Goal: Task Accomplishment & Management: Manage account settings

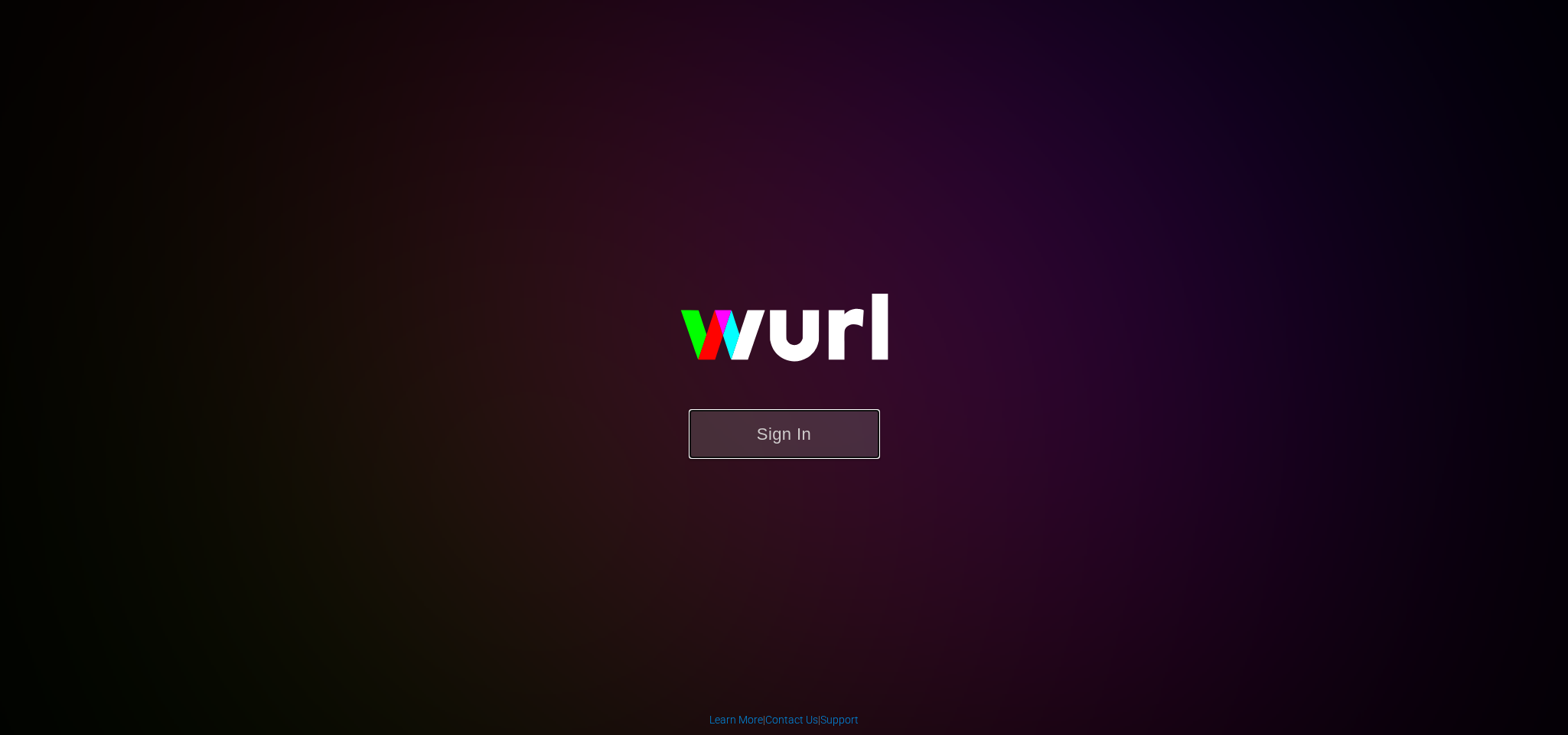
click at [792, 425] on button "Sign In" at bounding box center [784, 434] width 191 height 50
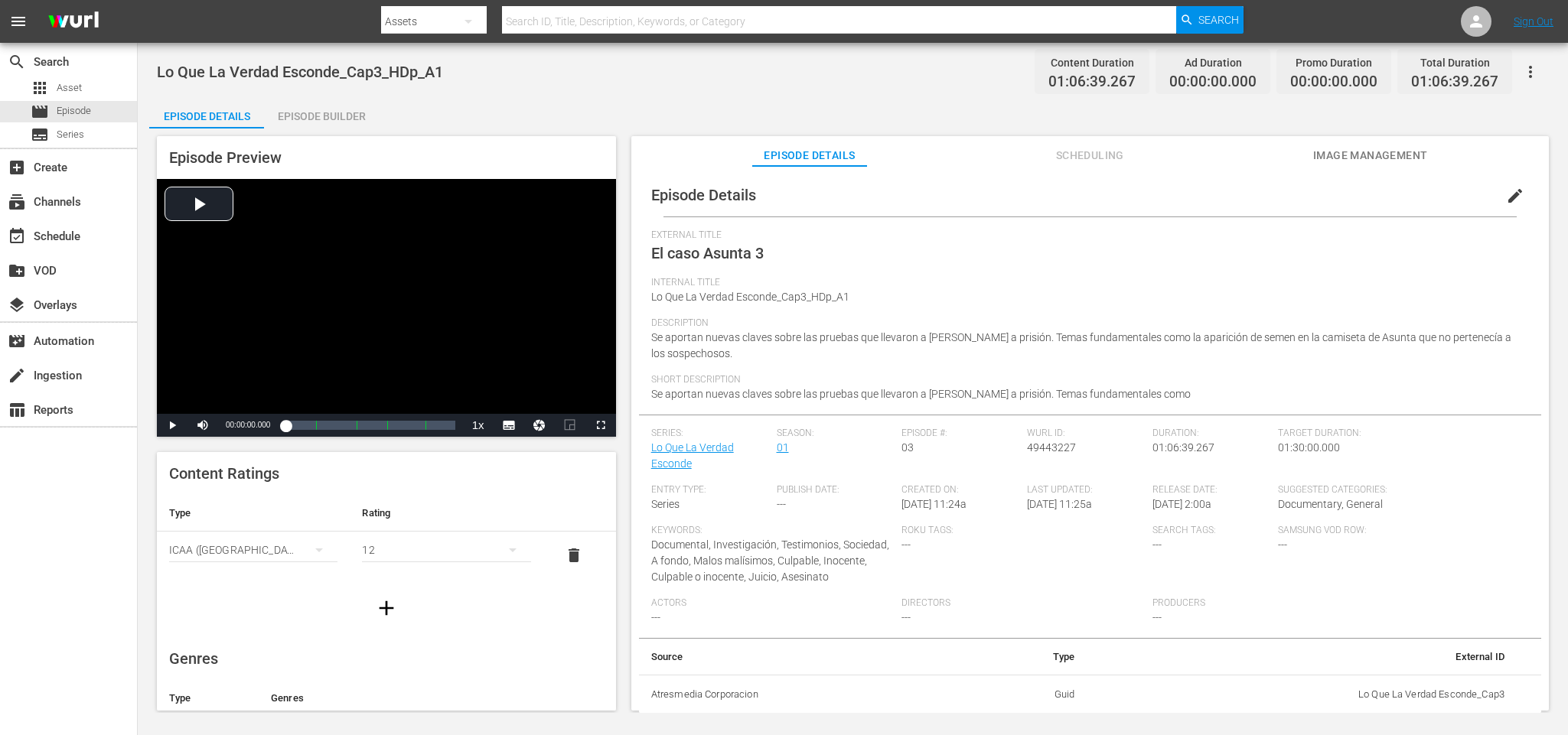
click at [319, 115] on div "Episode Builder" at bounding box center [321, 116] width 115 height 36
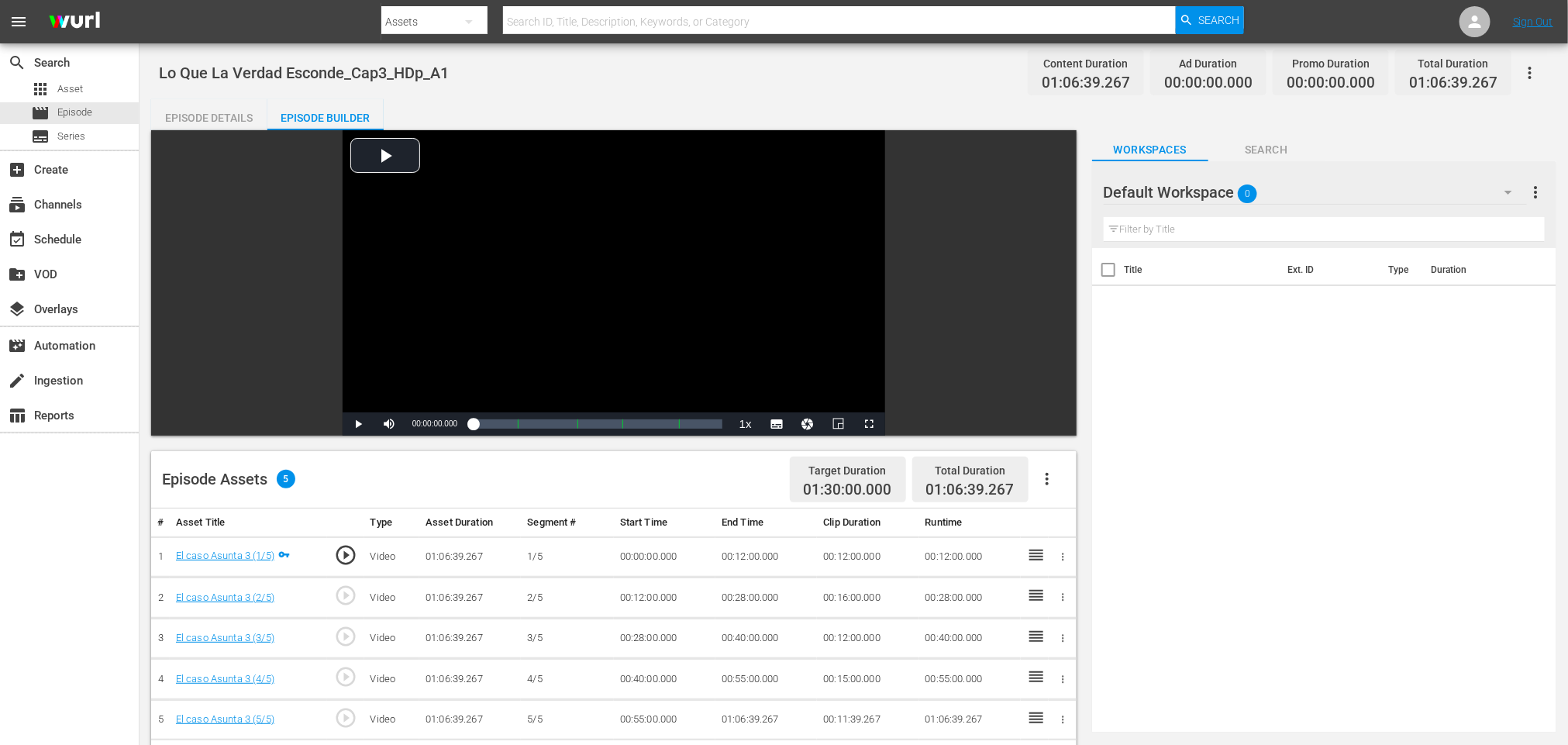
click at [1048, 475] on icon "button" at bounding box center [1046, 479] width 18 height 18
click at [1072, 475] on div "Fill with Ads" at bounding box center [1093, 485] width 106 height 37
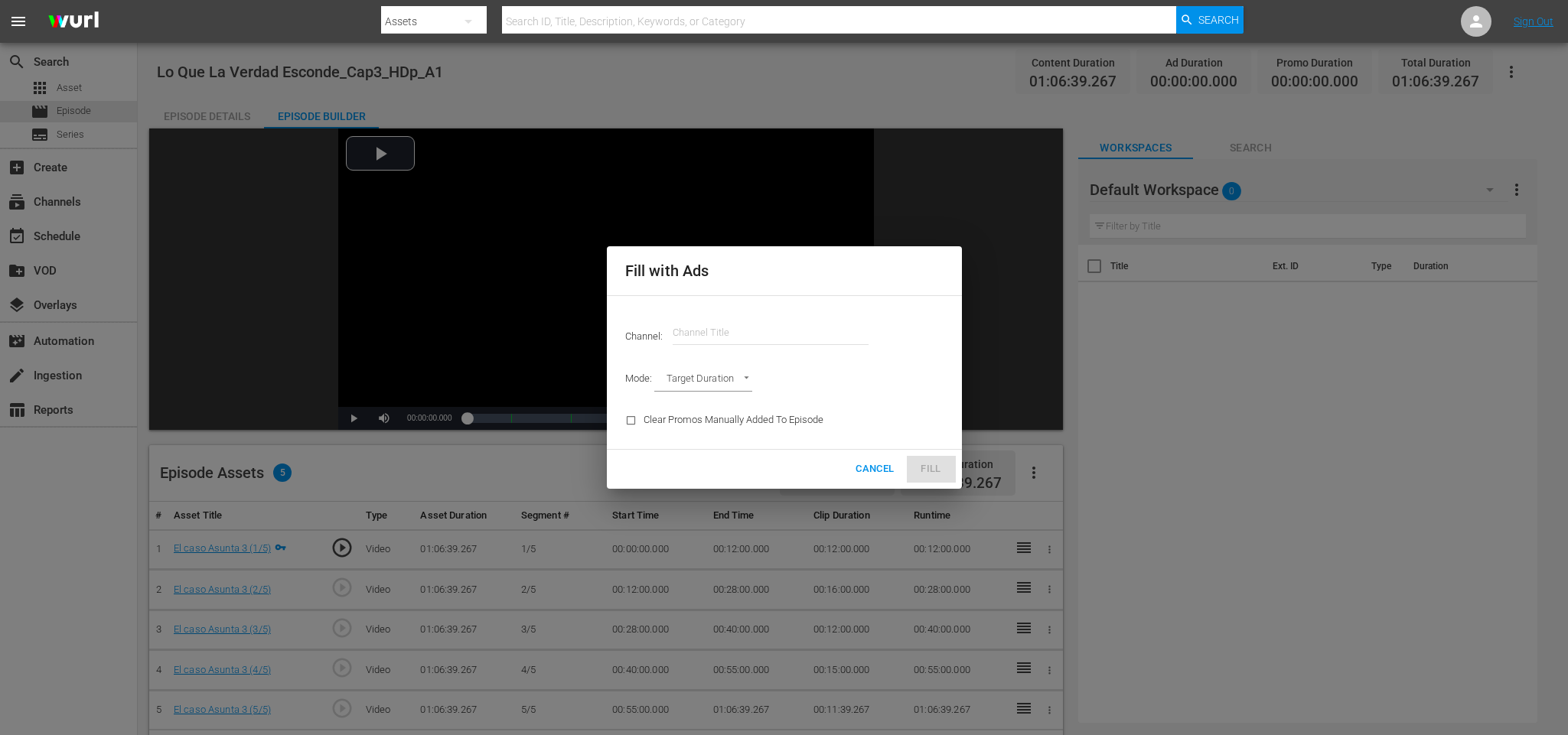
click at [776, 335] on input "text" at bounding box center [770, 333] width 196 height 36
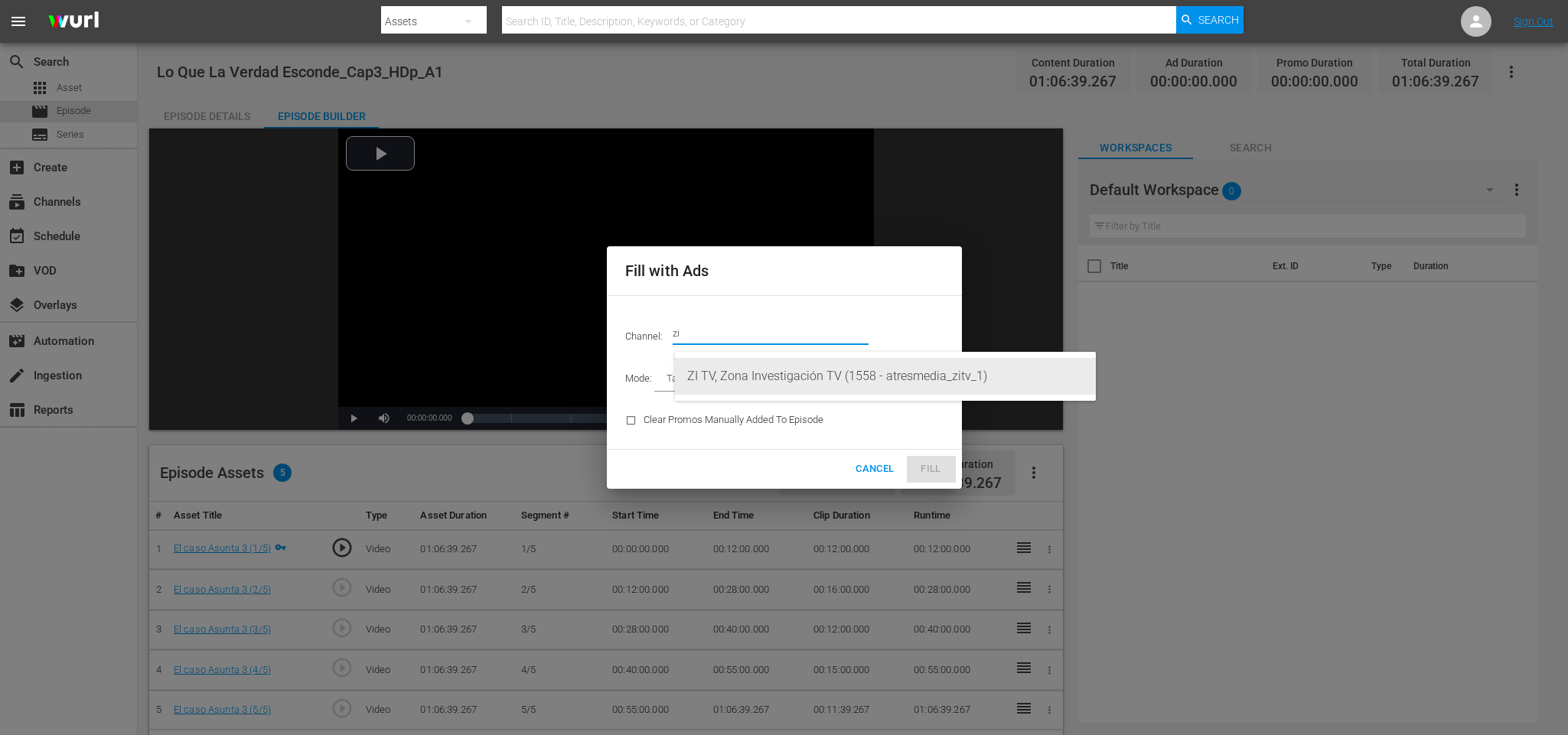
click at [772, 361] on div "ZI TV, Zona Investigación TV (1558 - atresmedia_zitv_1)" at bounding box center [885, 376] width 397 height 36
type input "ZI TV, Zona Investigación TV (1558)"
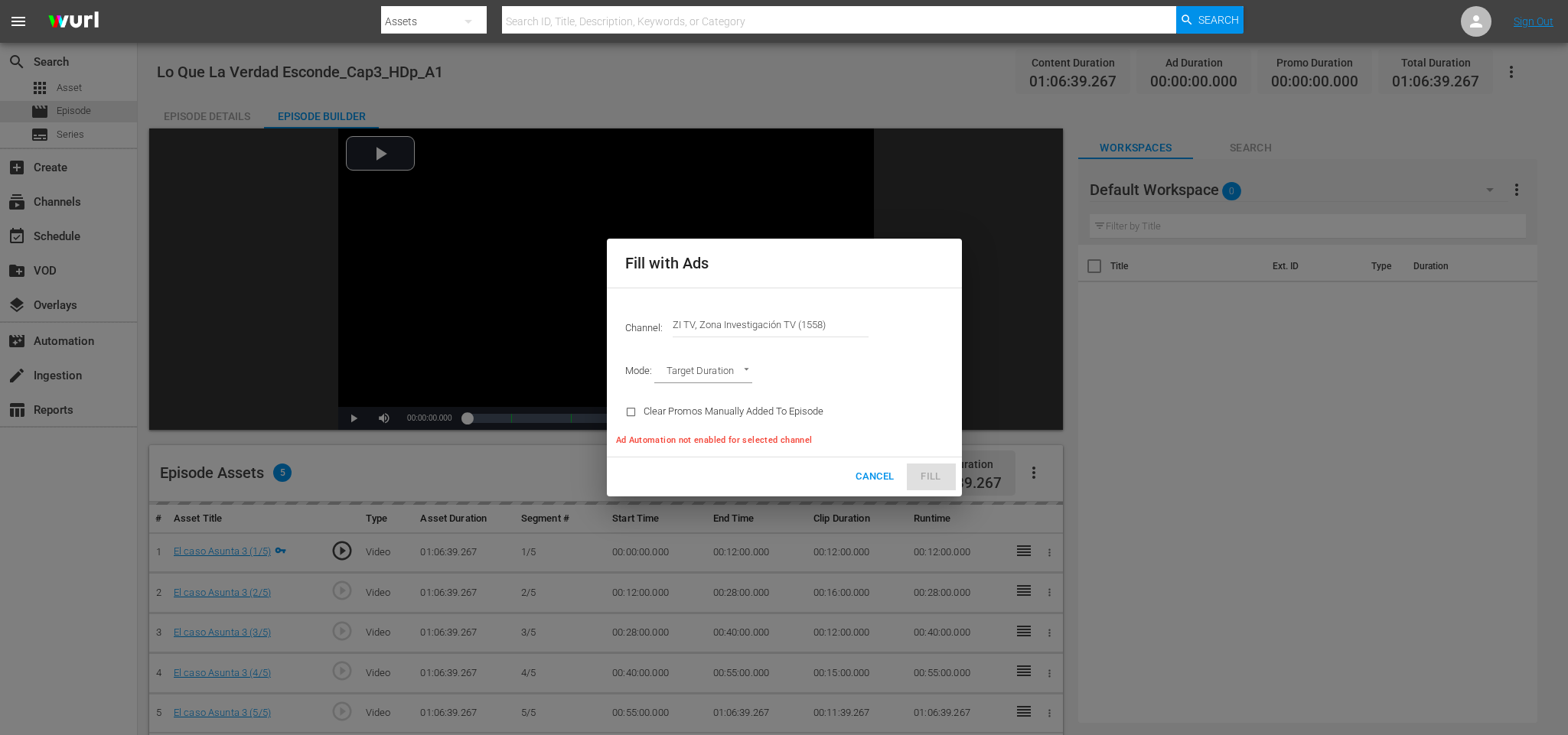
type input "AD_BREAK_DURATION"
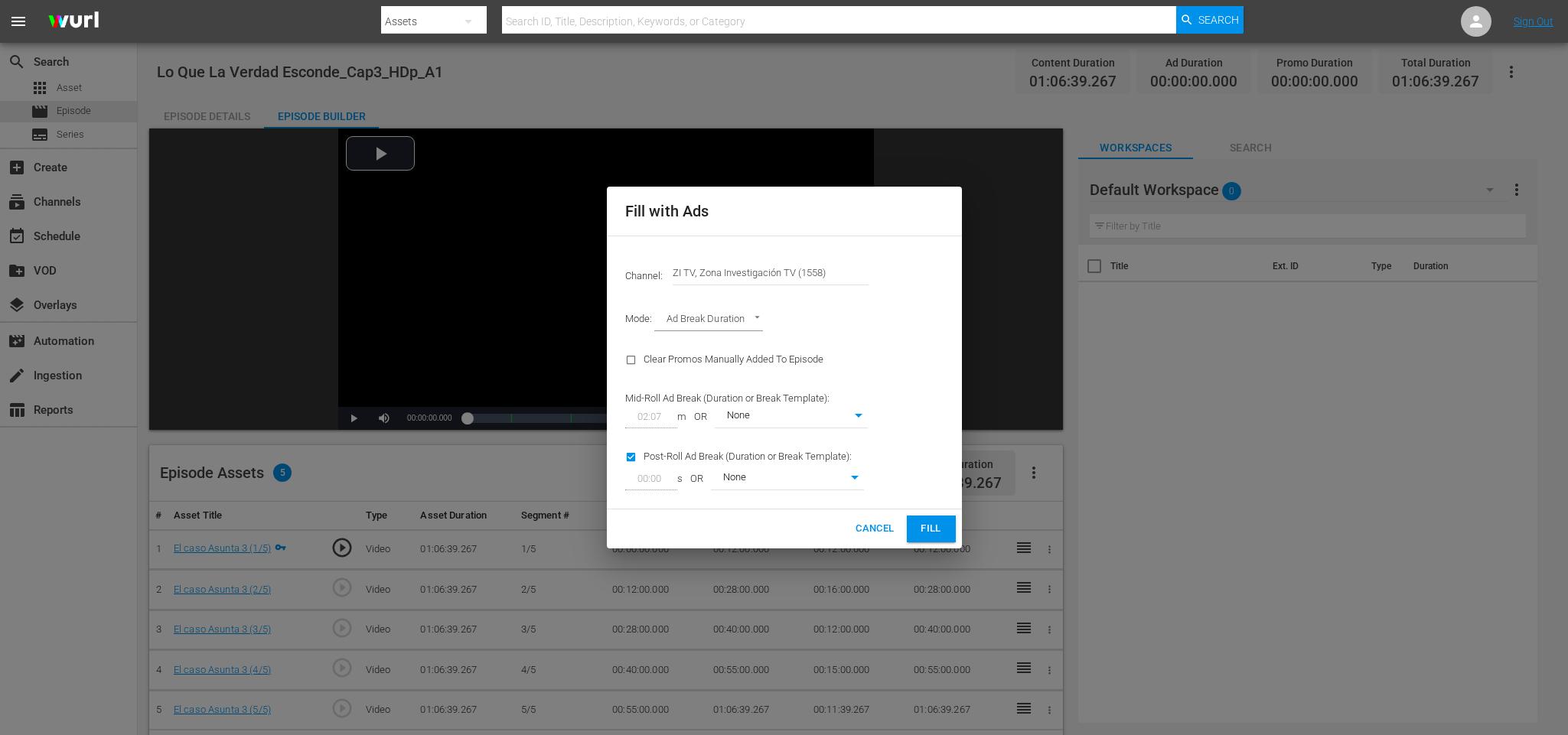
click at [932, 529] on span "Fill" at bounding box center [931, 528] width 25 height 17
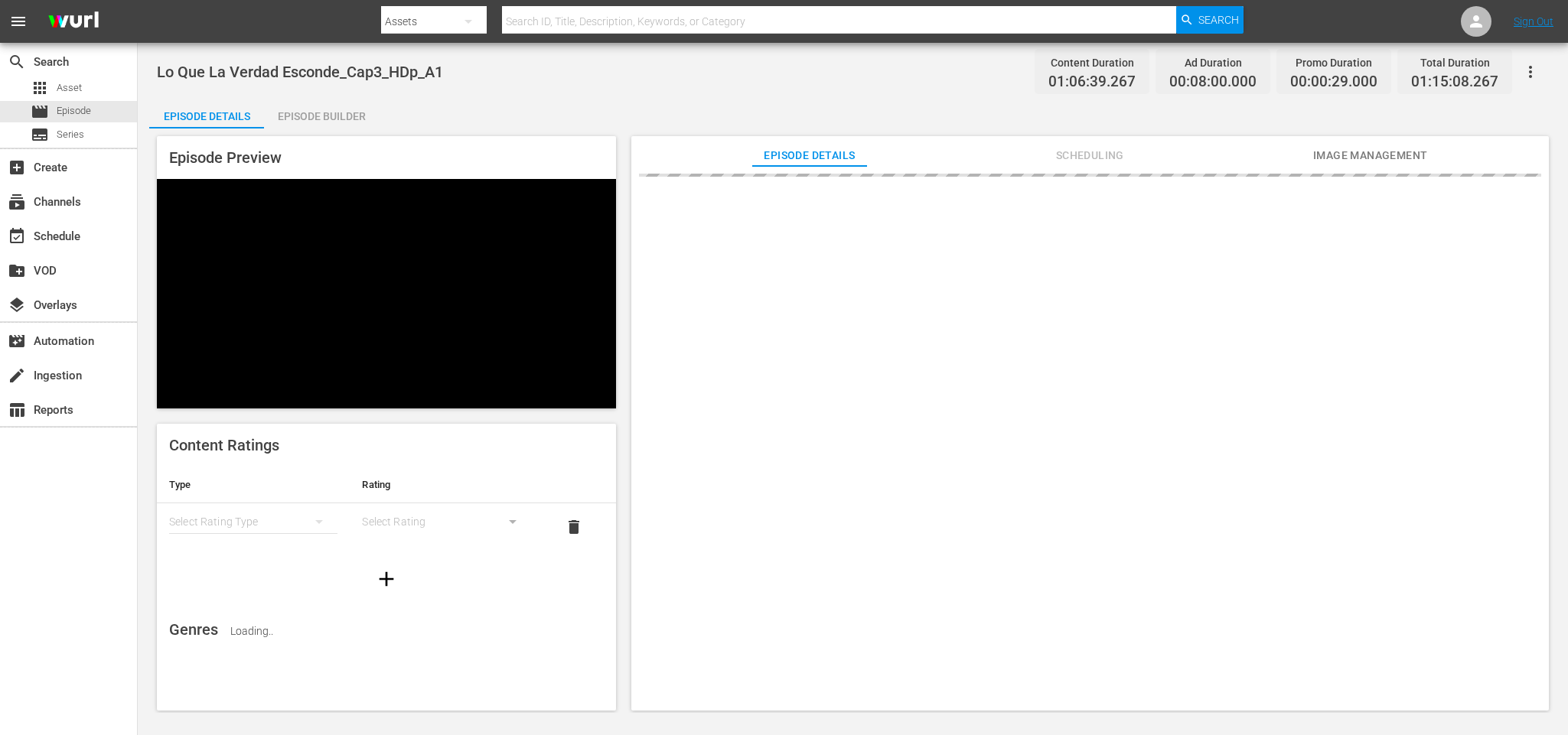
click at [313, 115] on div "Episode Builder" at bounding box center [321, 116] width 115 height 36
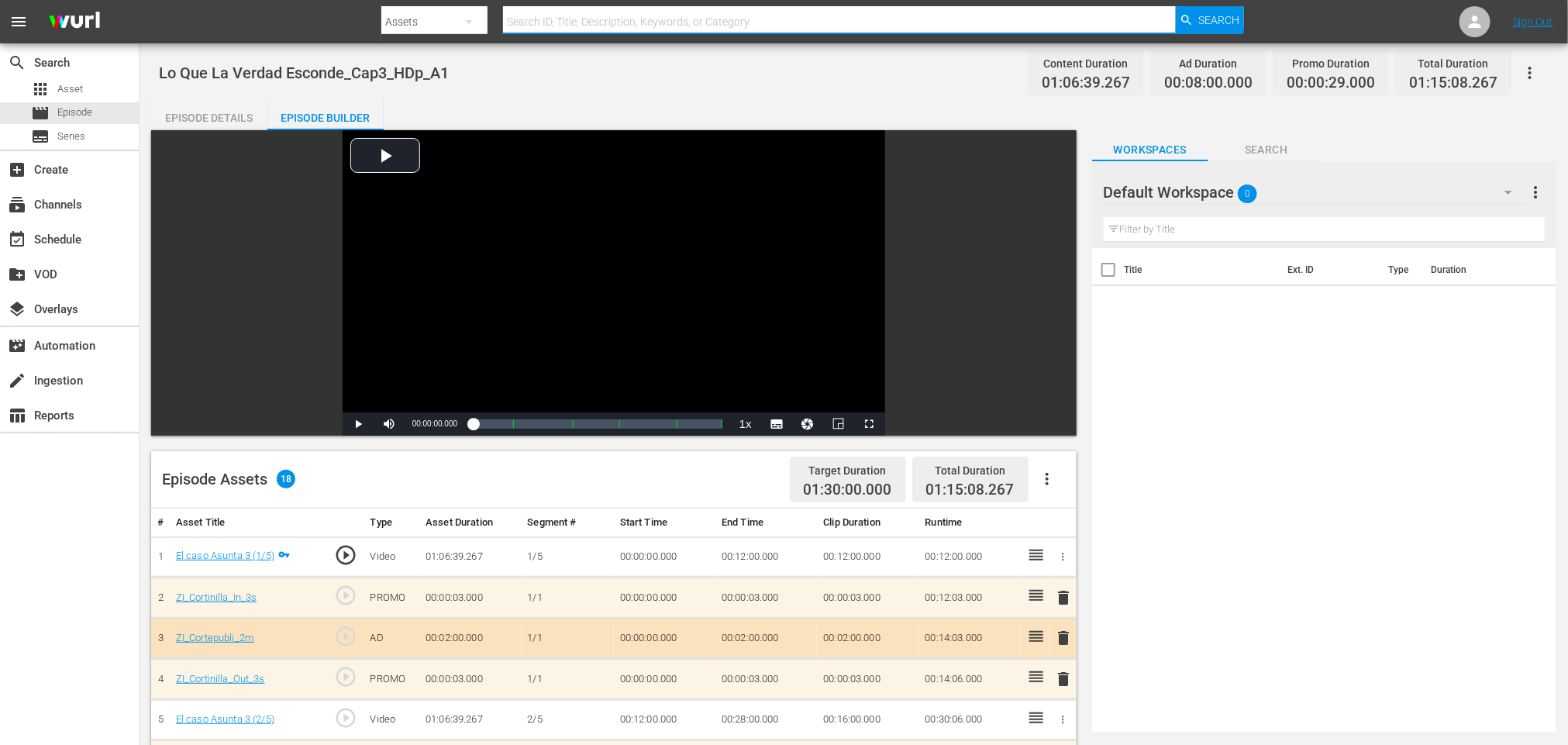
click at [728, 13] on input "text" at bounding box center [839, 22] width 672 height 37
click at [68, 112] on span "Episode" at bounding box center [75, 112] width 35 height 15
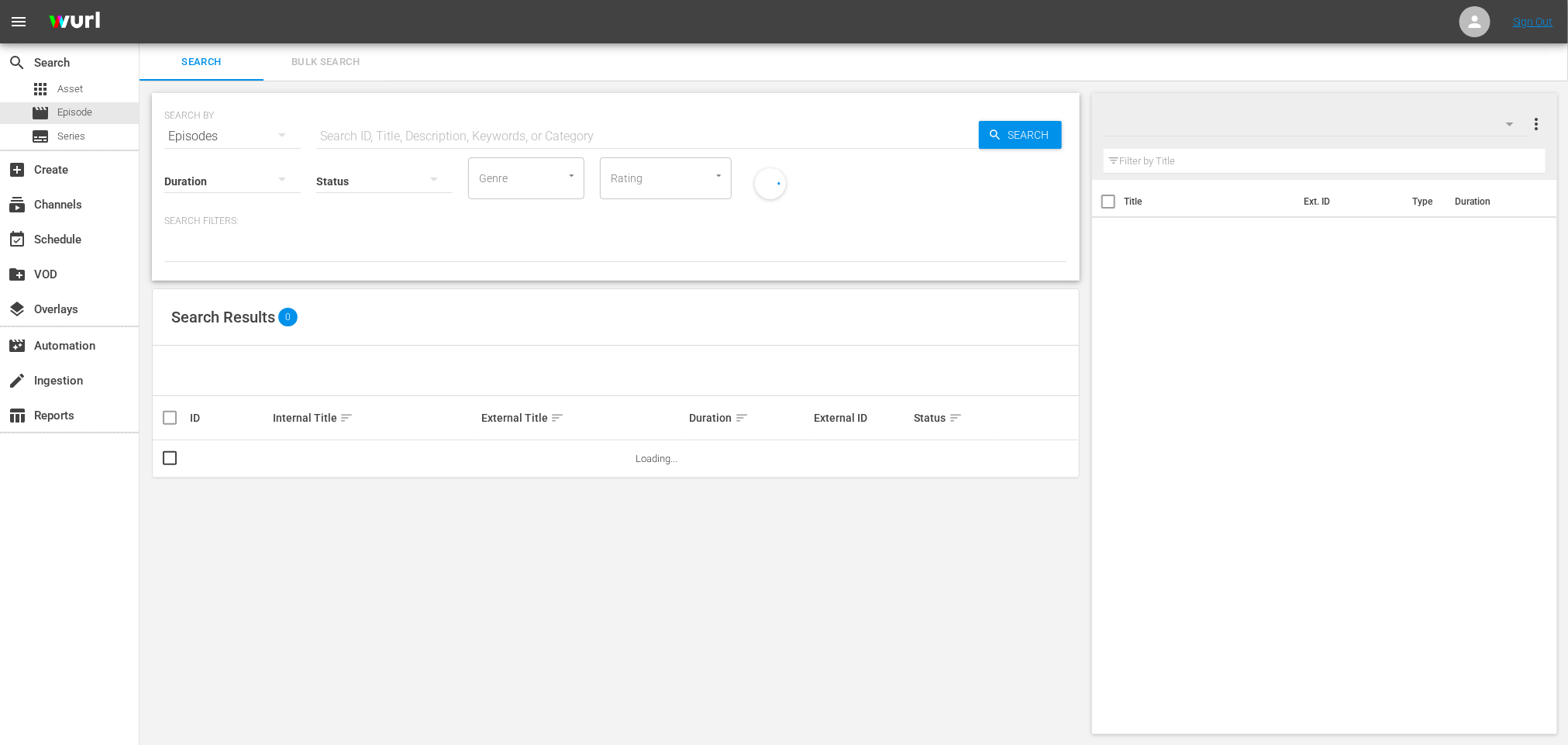
click at [497, 126] on input "text" at bounding box center [647, 136] width 662 height 37
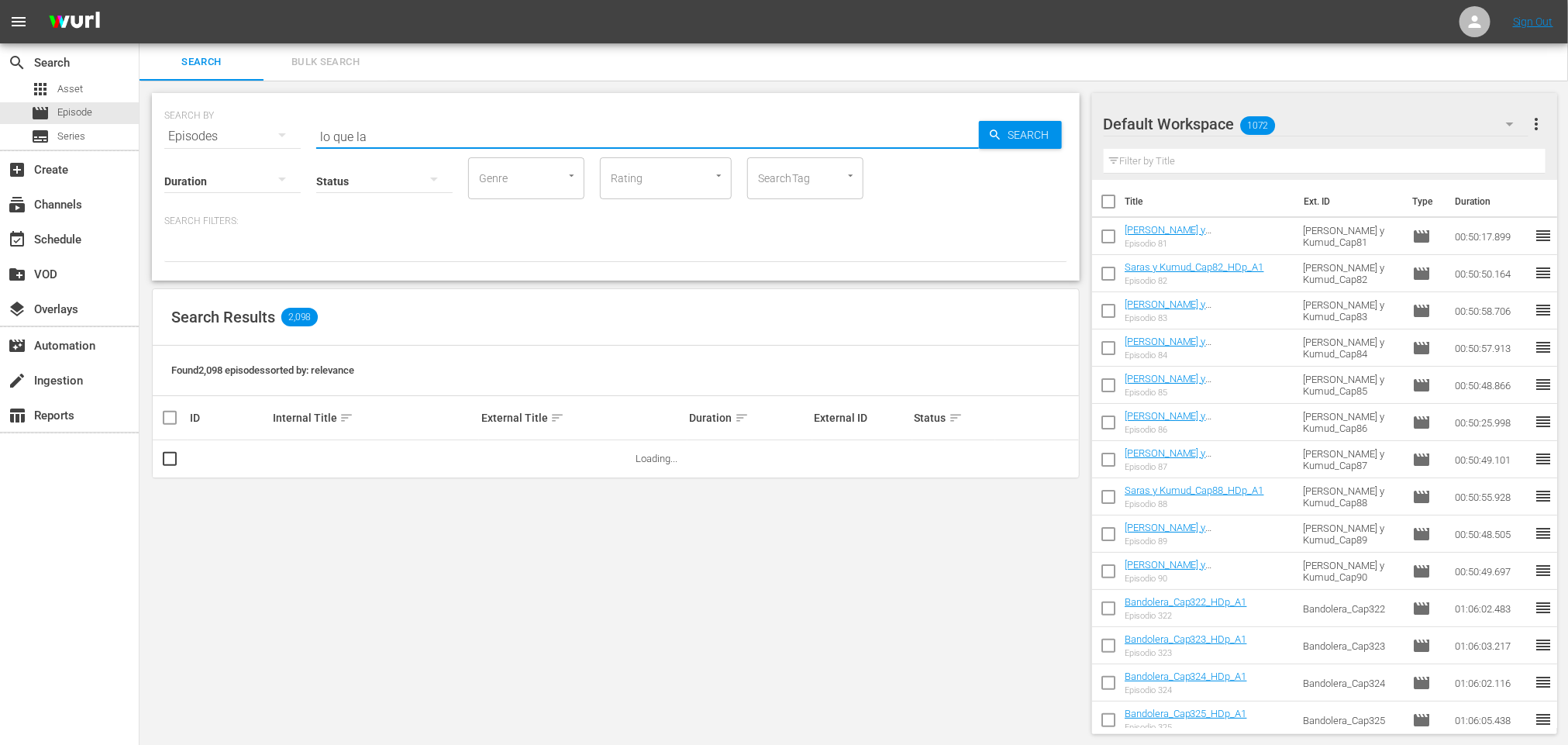
type input "lo que la"
click at [1373, 123] on div "Default Workspace 1072" at bounding box center [1316, 124] width 424 height 44
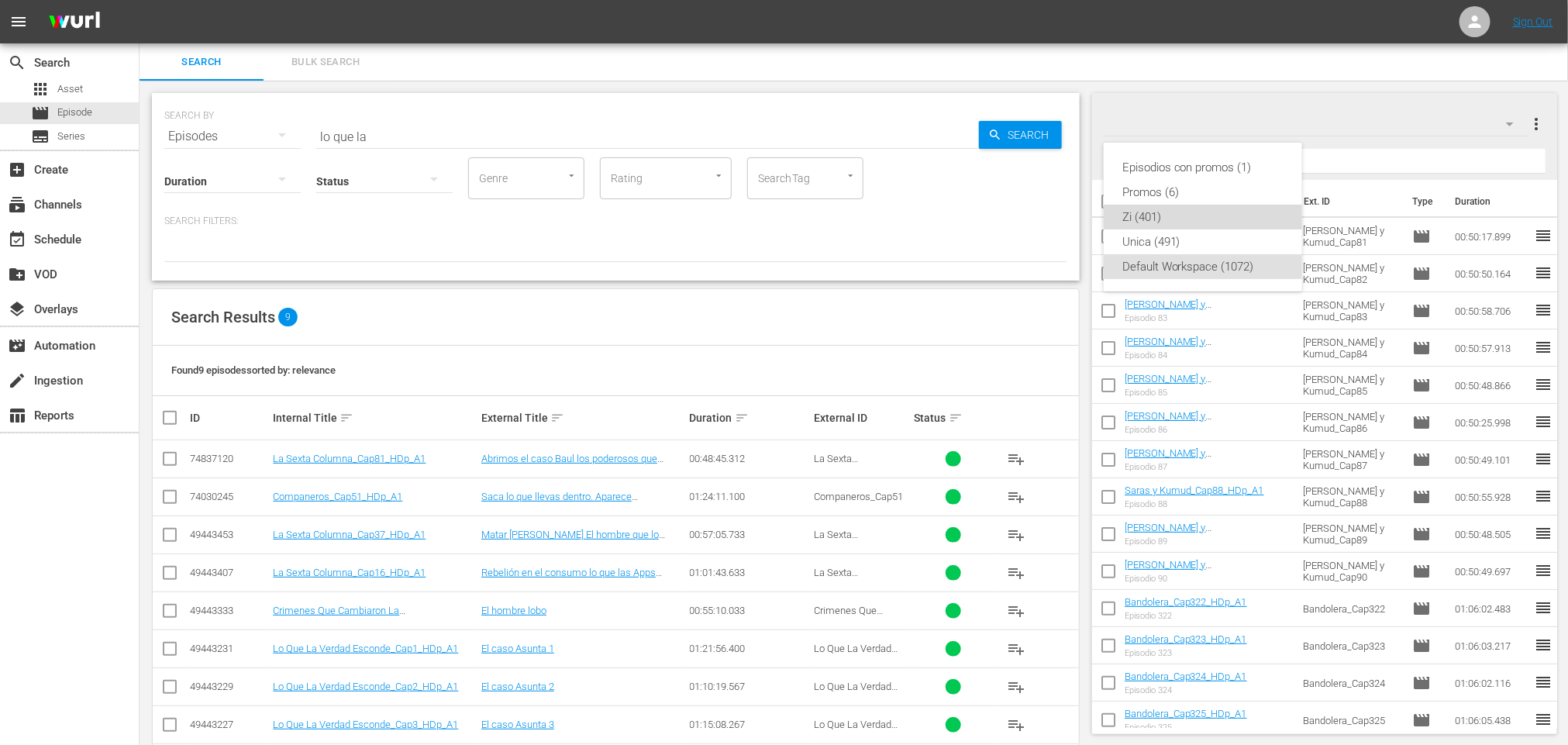
click at [1181, 217] on div "Zi (401)" at bounding box center [1202, 217] width 161 height 25
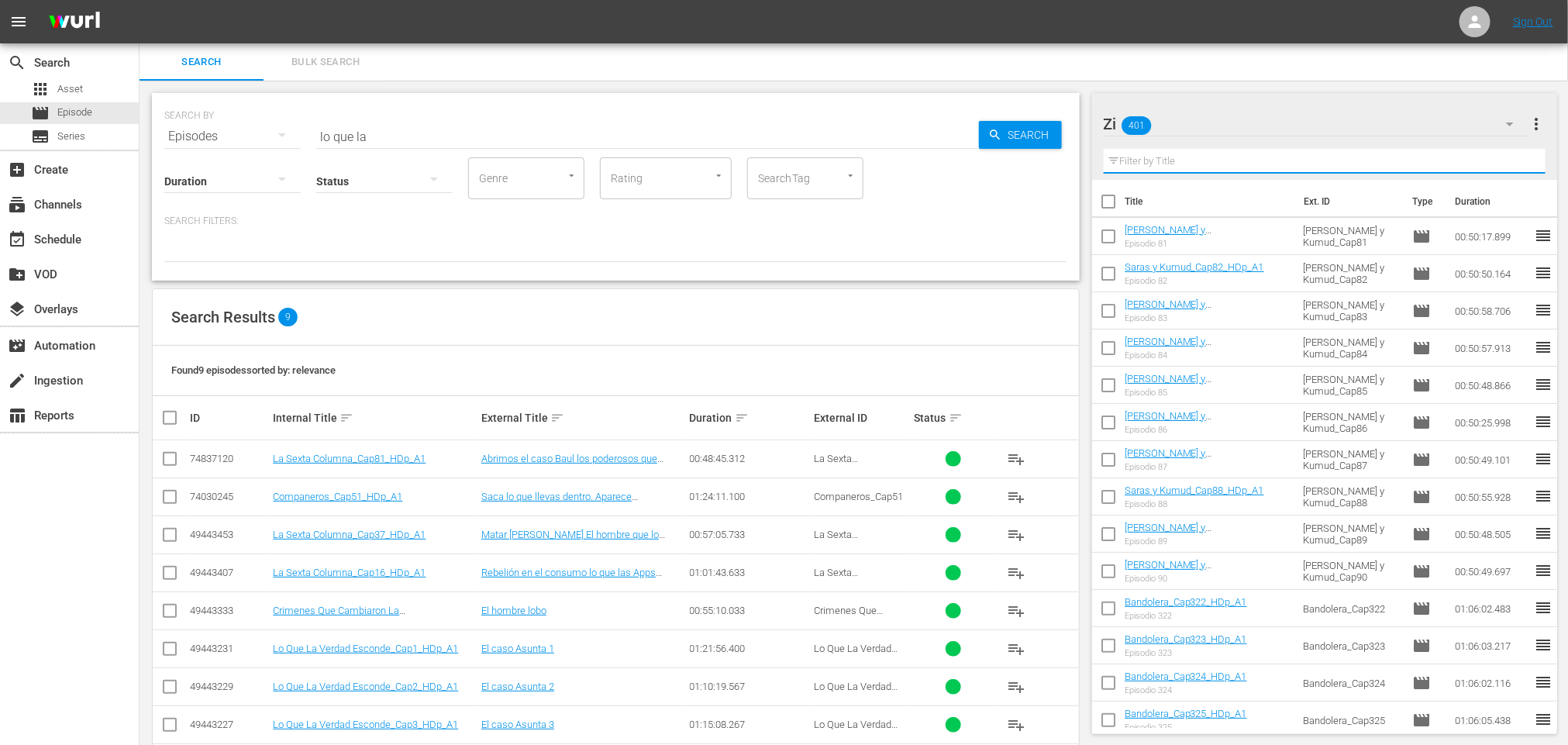
click at [1221, 163] on input "text" at bounding box center [1325, 161] width 443 height 25
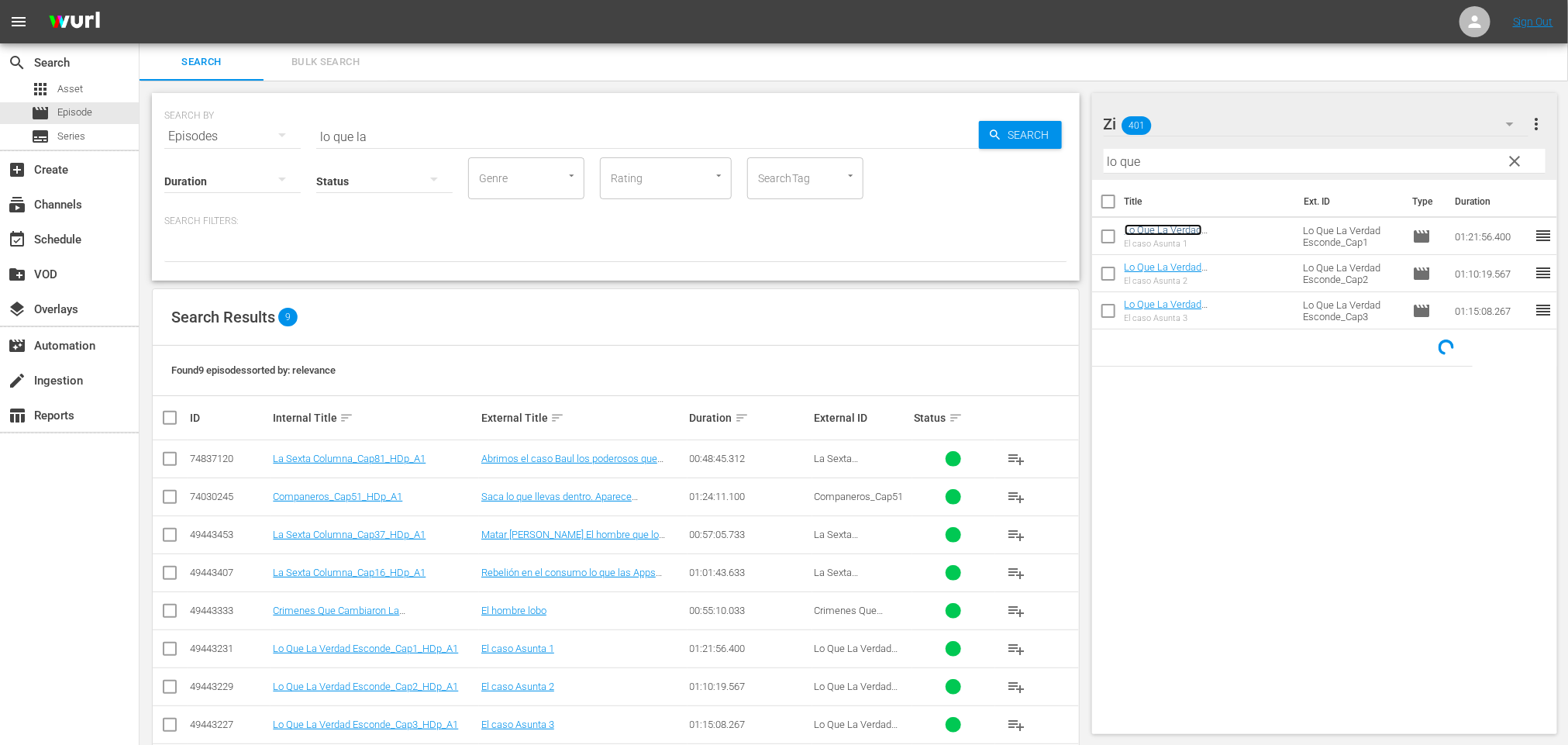
drag, startPoint x: 1172, startPoint y: 236, endPoint x: 1189, endPoint y: 228, distance: 18.8
drag, startPoint x: 1204, startPoint y: 156, endPoint x: 939, endPoint y: 147, distance: 265.2
click at [935, 138] on div "Search Bulk Search SEARCH BY Search By Episodes Search ID, Title, Description, …" at bounding box center [853, 427] width 1428 height 768
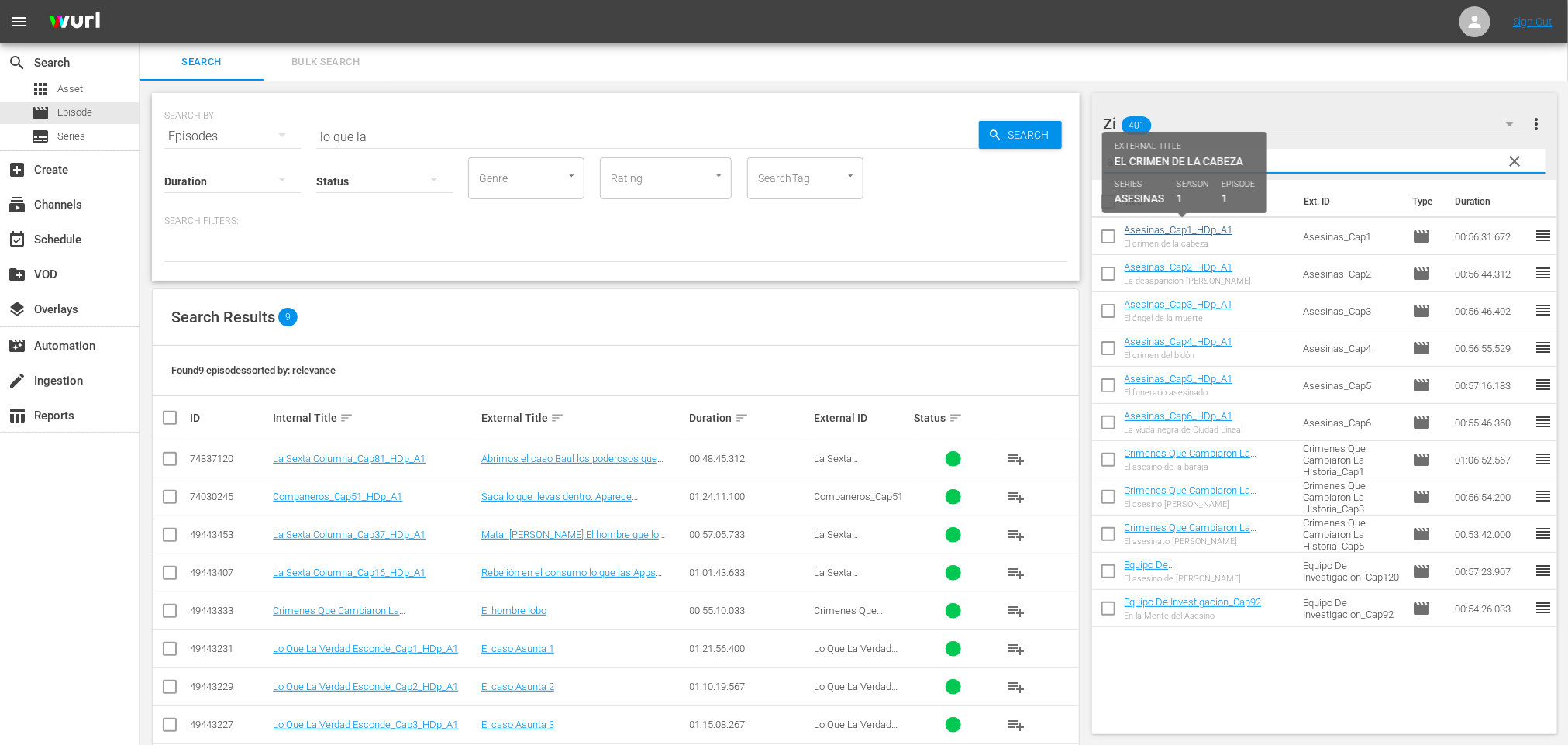
type input "asesin"
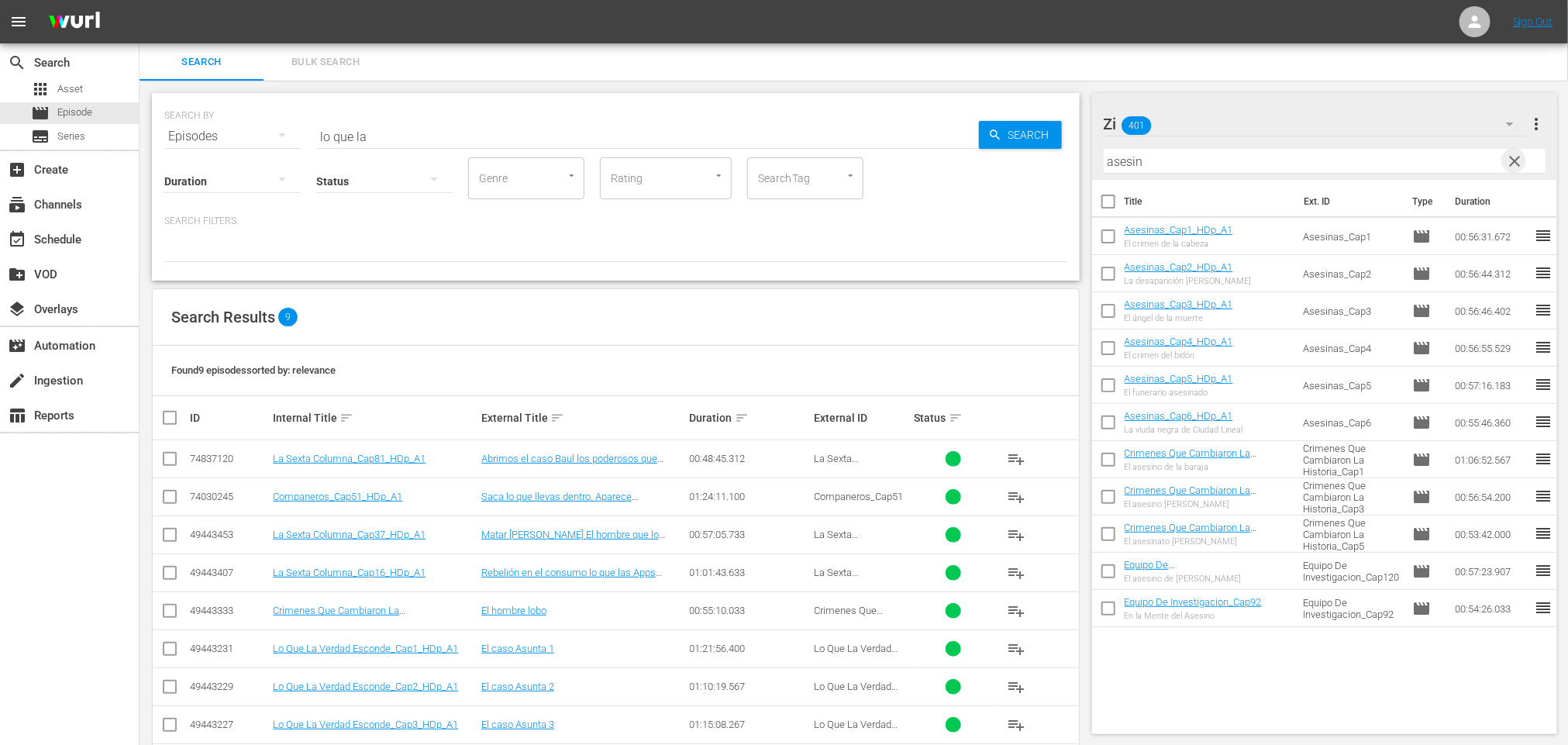
click at [1514, 168] on span "clear" at bounding box center [1514, 161] width 18 height 18
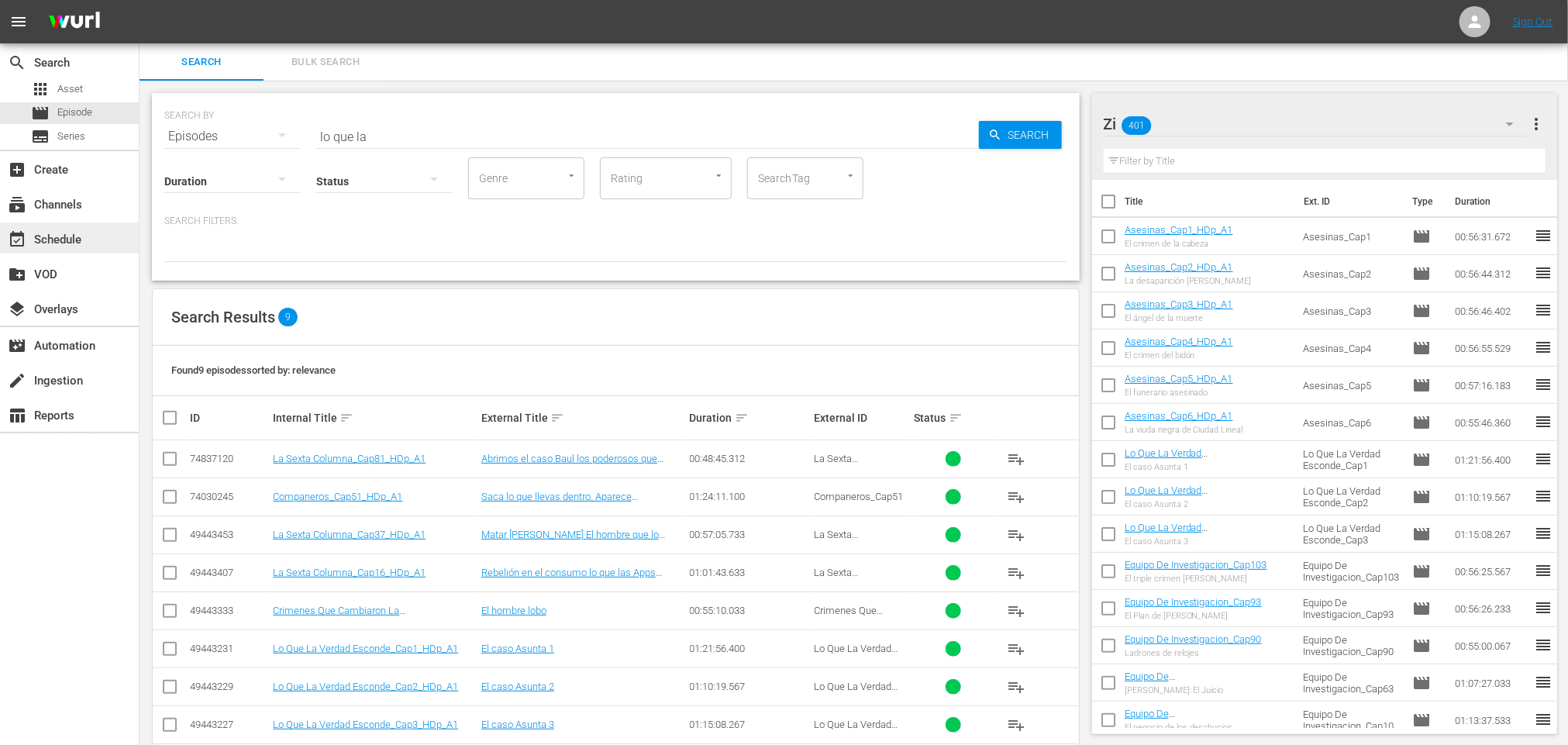
click at [81, 236] on div "event_available Schedule" at bounding box center [44, 237] width 87 height 14
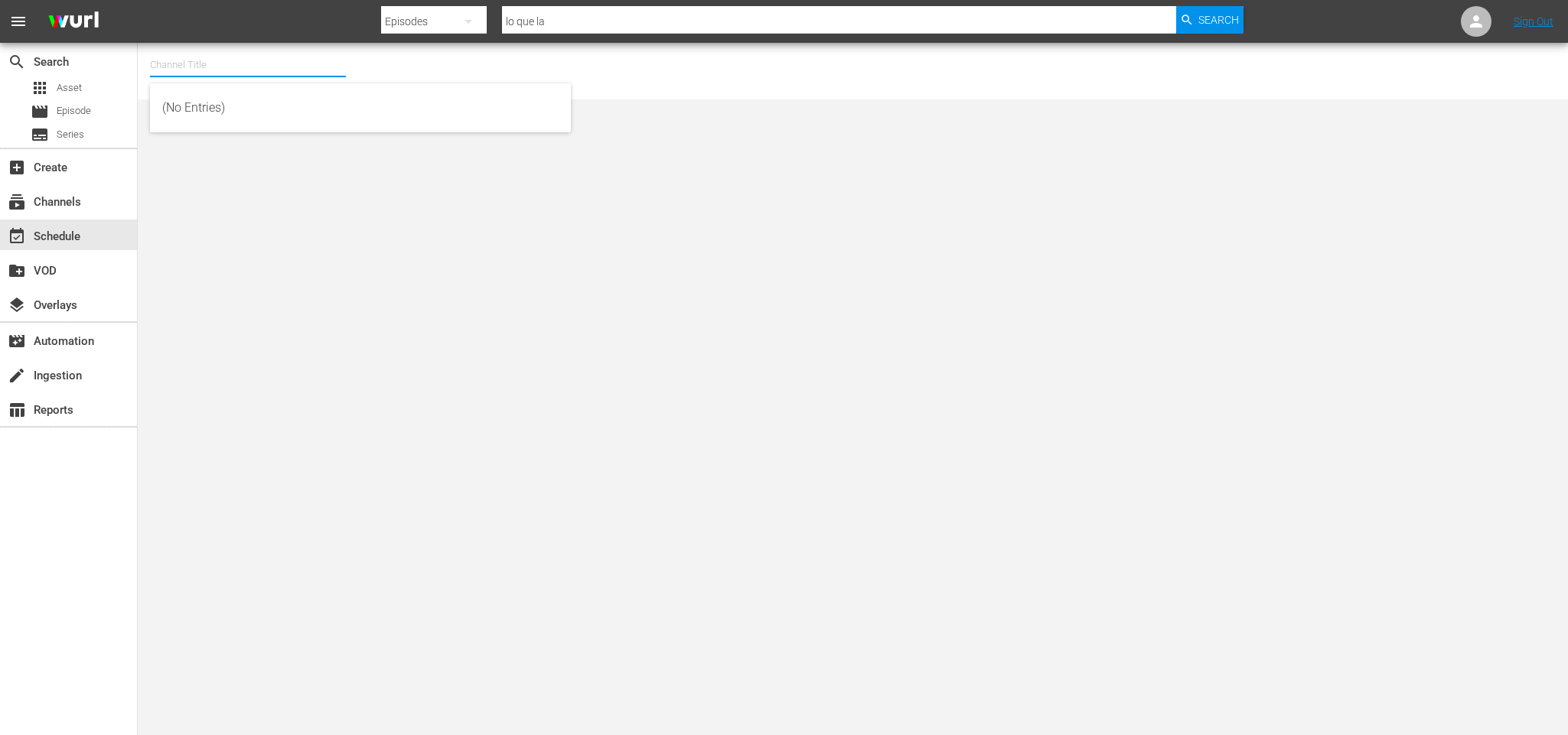
click at [257, 65] on input "text" at bounding box center [248, 65] width 196 height 36
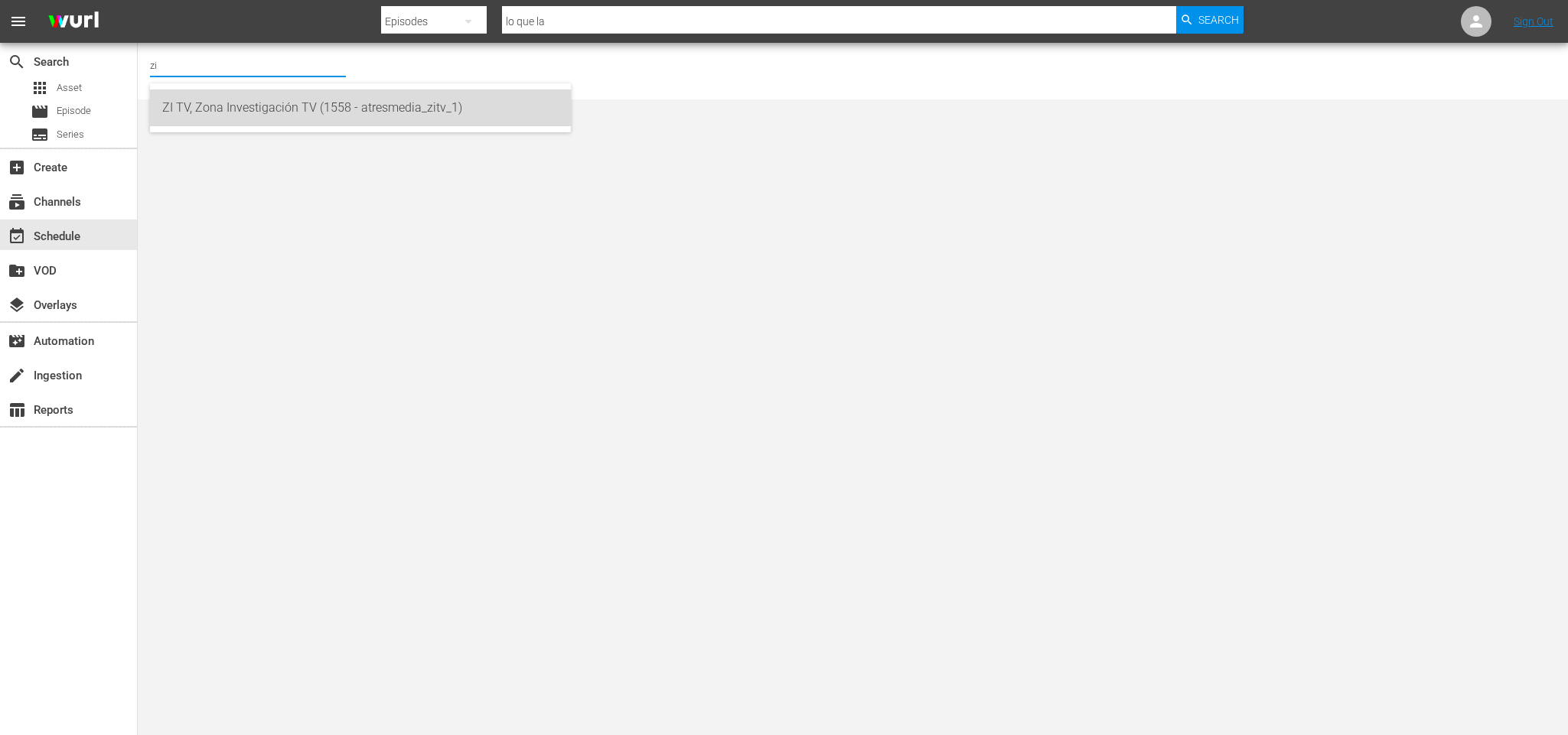
click at [280, 89] on div "ZI TV, Zona Investigación TV (1558 - atresmedia_zitv_1)" at bounding box center [360, 108] width 397 height 36
type input "ZI TV, Zona Investigación TV (1558 - atresmedia_zitv_1)"
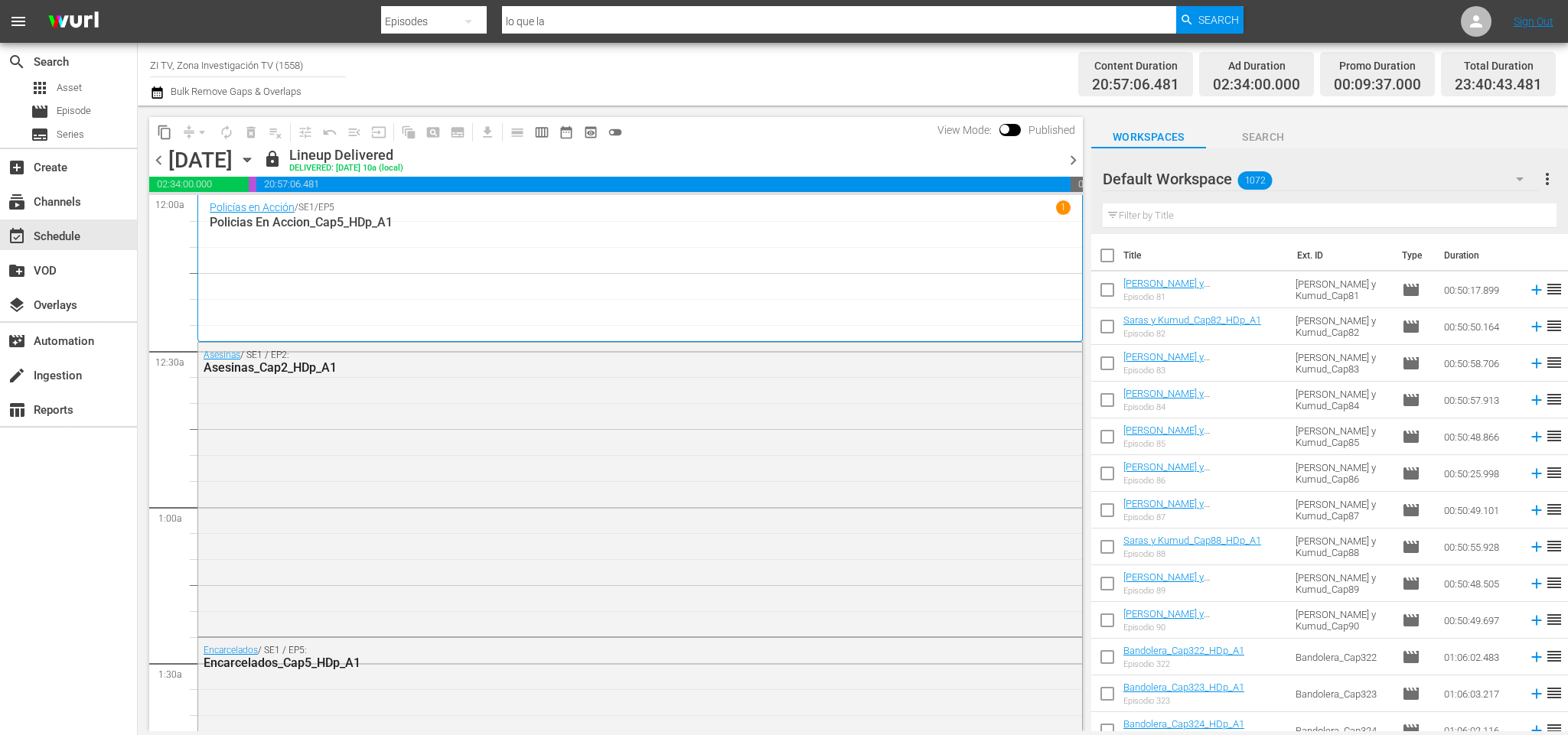
click at [1067, 156] on span "chevron_right" at bounding box center [1073, 160] width 19 height 19
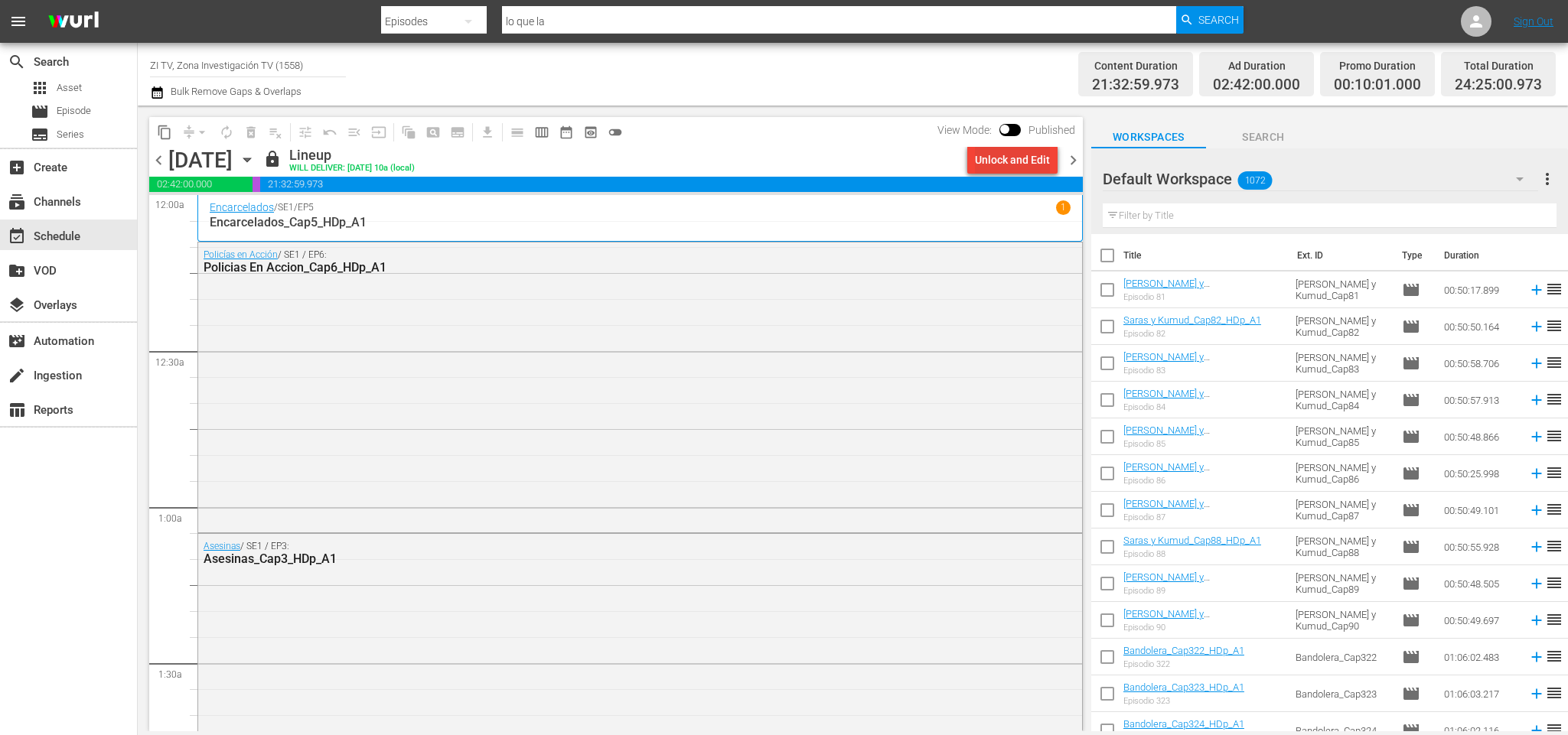
click at [1027, 164] on div "Unlock and Edit" at bounding box center [1012, 160] width 75 height 27
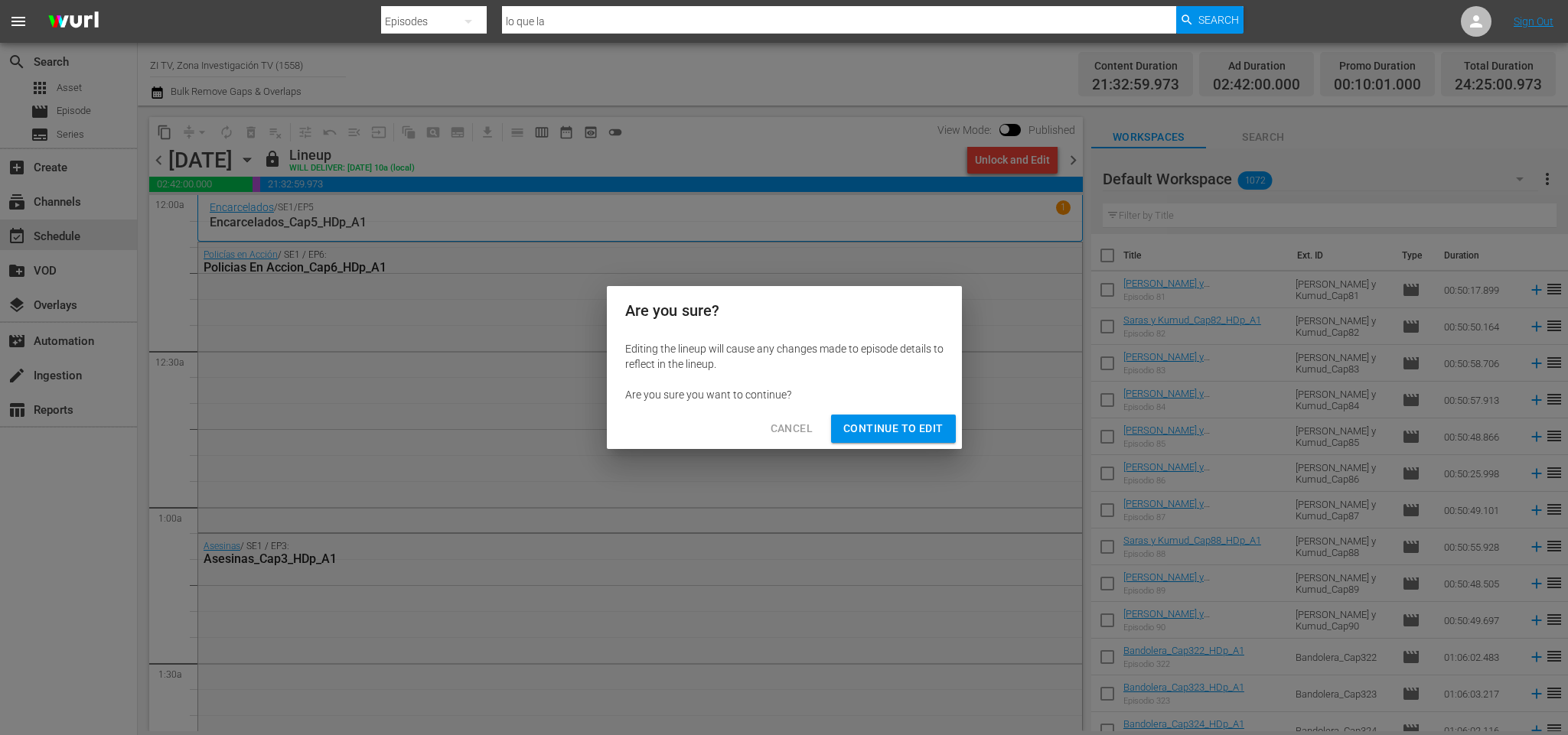
click at [896, 435] on span "Continue to Edit" at bounding box center [892, 428] width 99 height 19
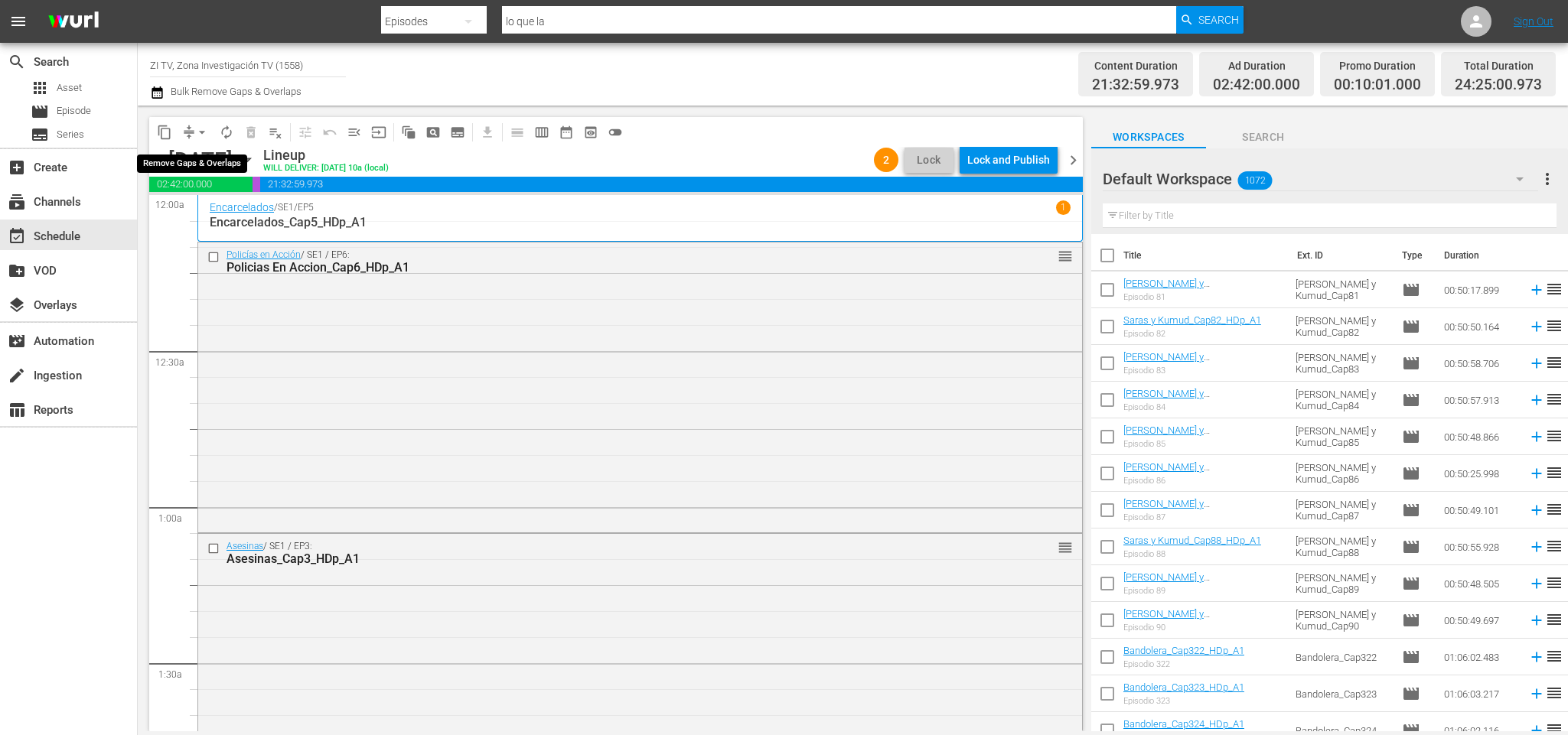
click at [202, 131] on span "arrow_drop_down" at bounding box center [202, 132] width 15 height 15
click at [202, 207] on li "Align to End of Previous Day" at bounding box center [205, 213] width 161 height 25
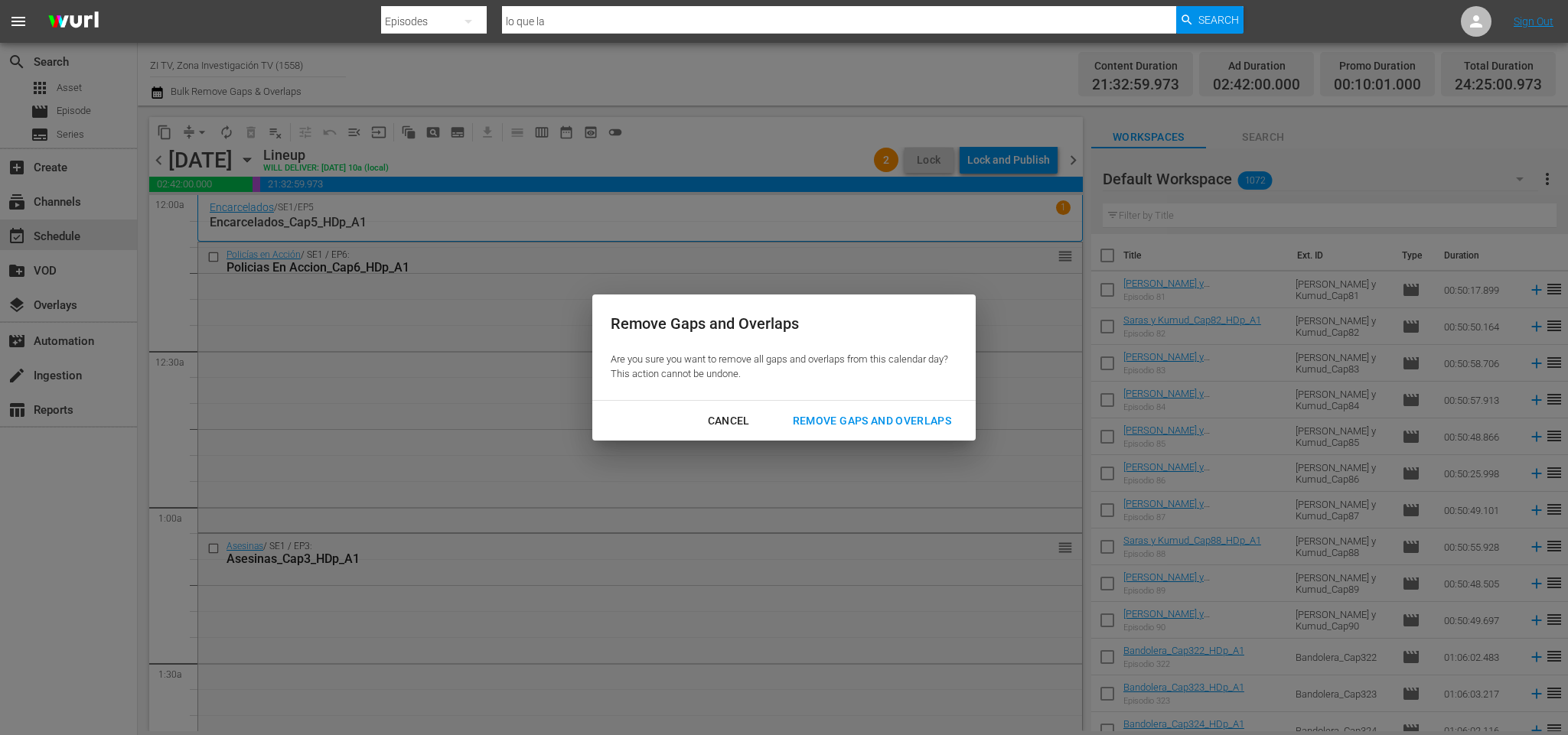
click at [829, 416] on div "Remove Gaps and Overlaps" at bounding box center [872, 420] width 183 height 19
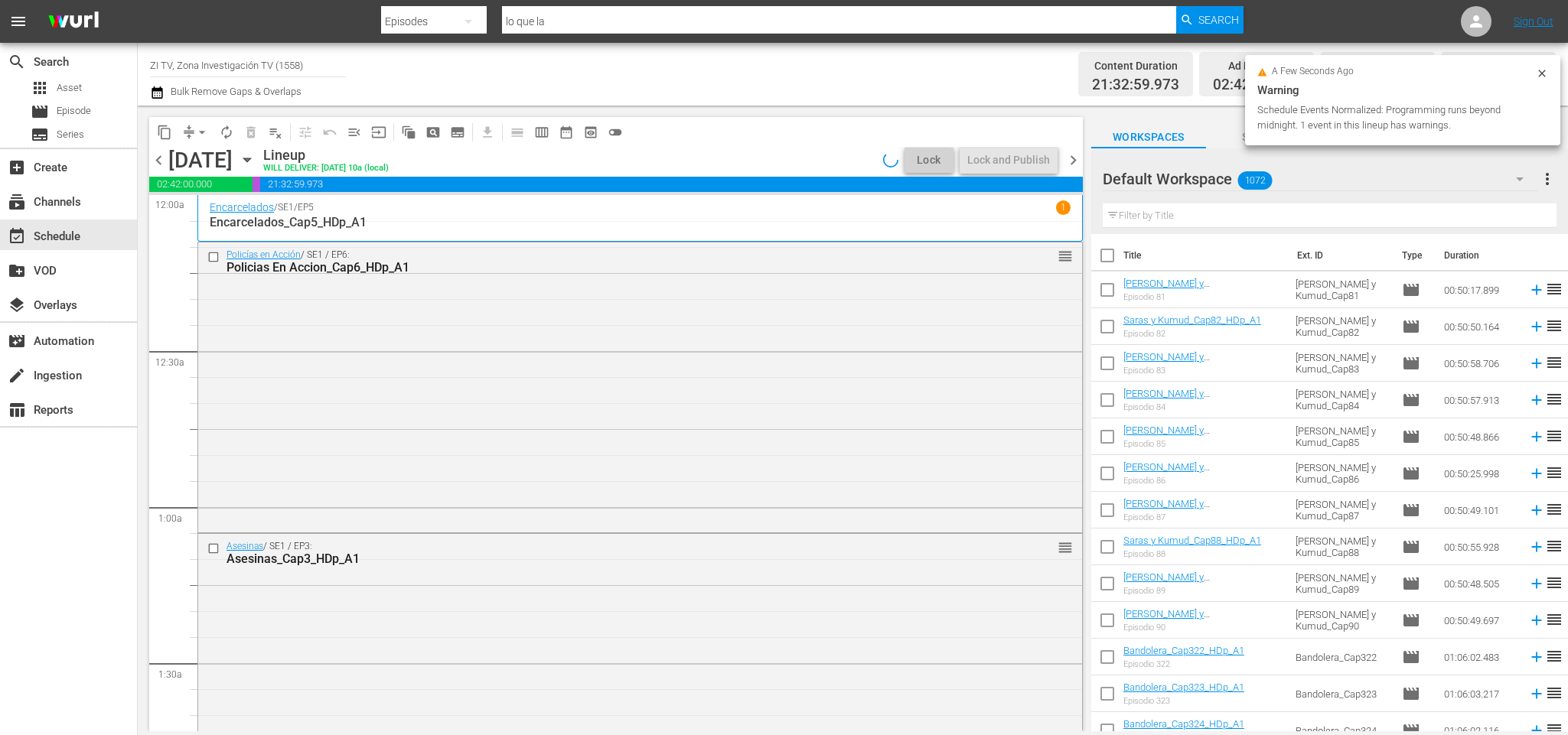
click at [1079, 161] on span "chevron_right" at bounding box center [1073, 160] width 19 height 19
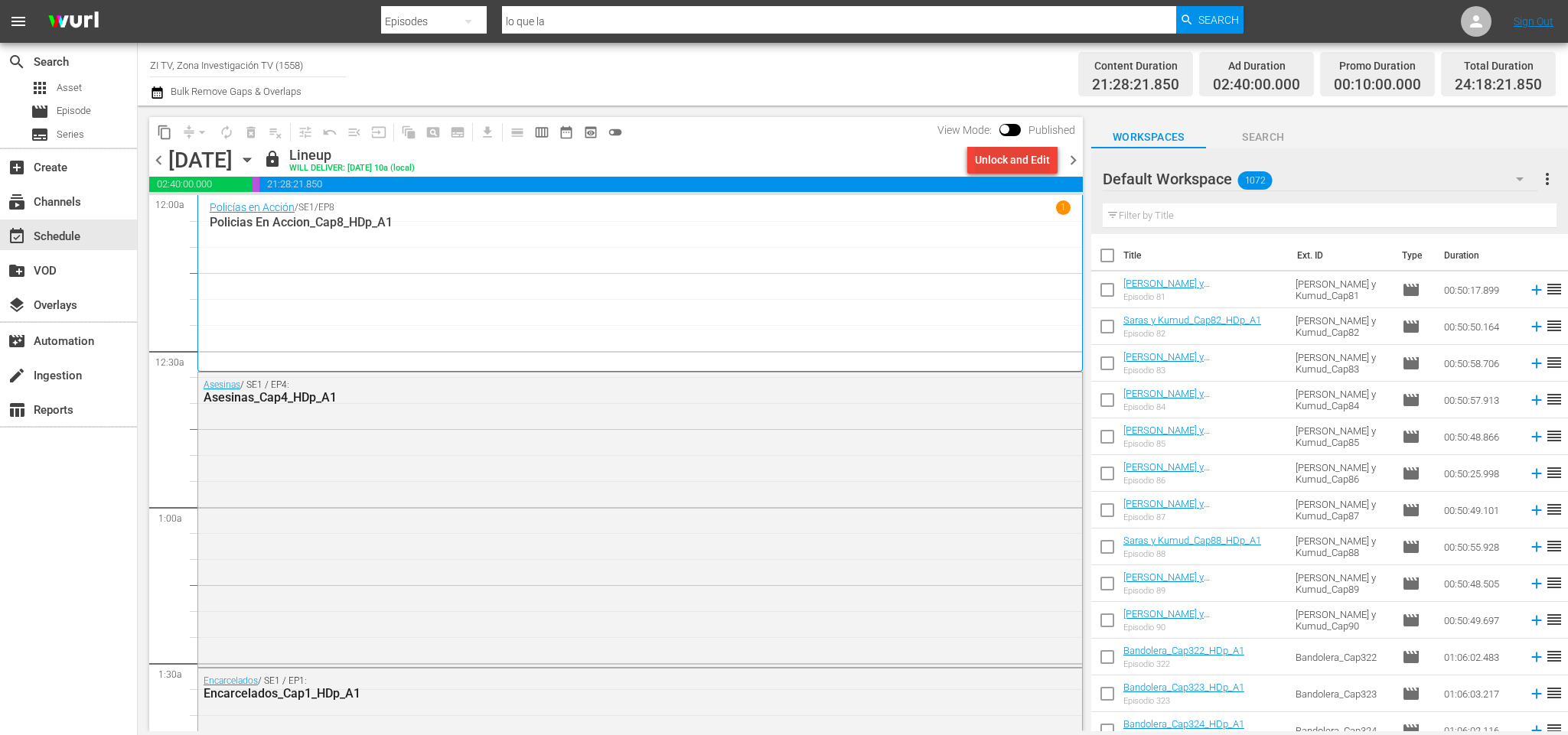
click at [1017, 159] on div "Unlock and Edit" at bounding box center [1012, 160] width 75 height 27
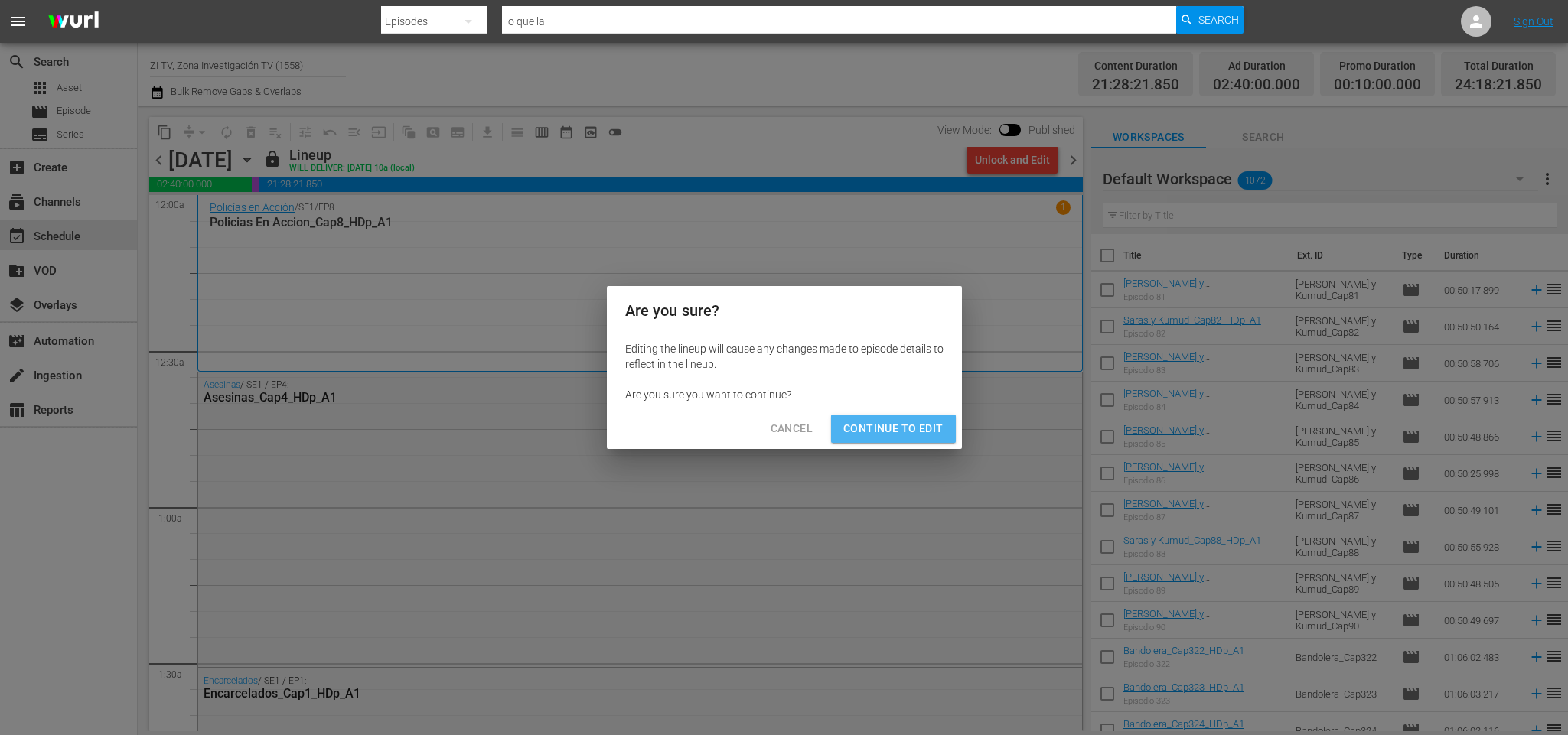
click at [900, 418] on button "Continue to Edit" at bounding box center [893, 429] width 124 height 28
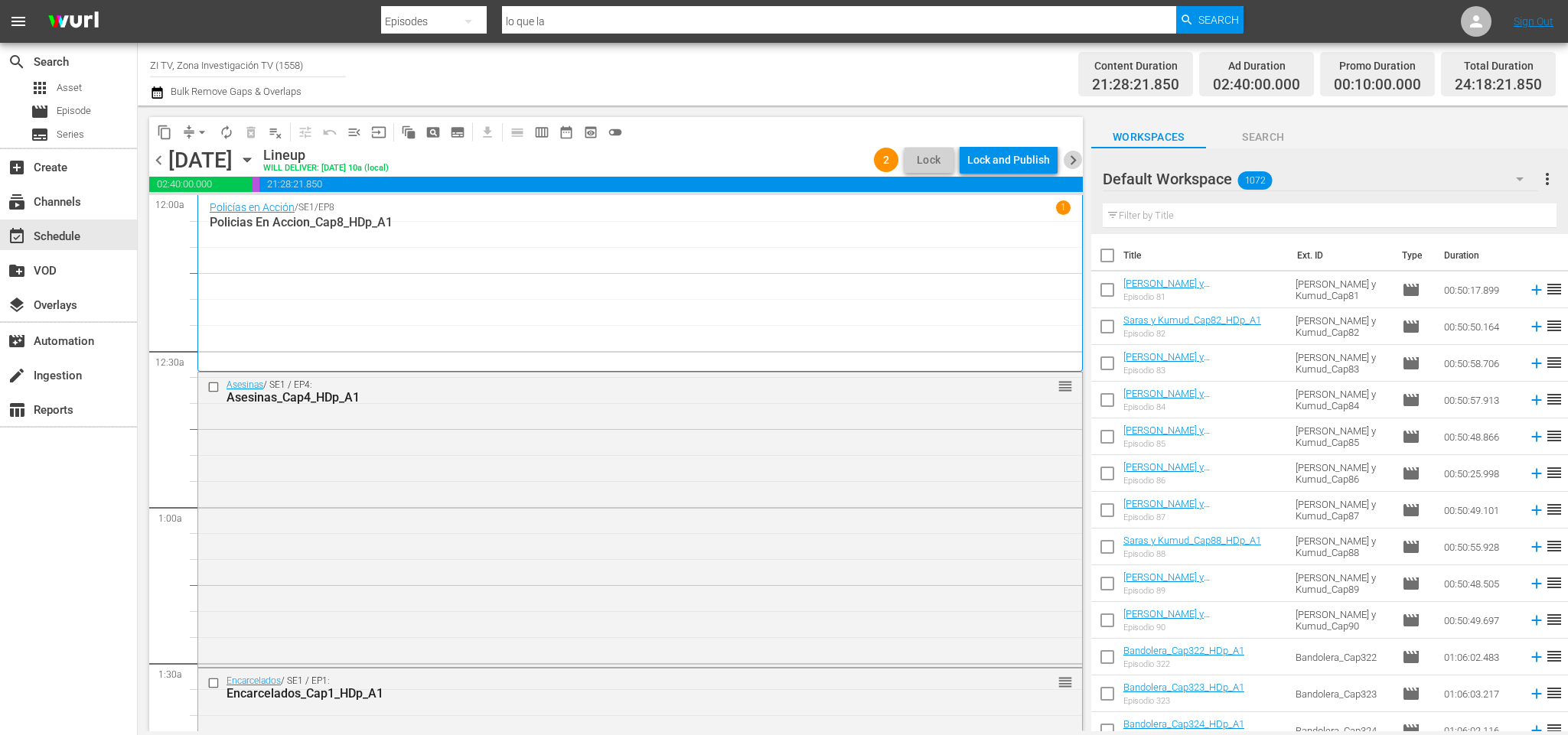
click at [1073, 161] on span "chevron_right" at bounding box center [1073, 160] width 19 height 19
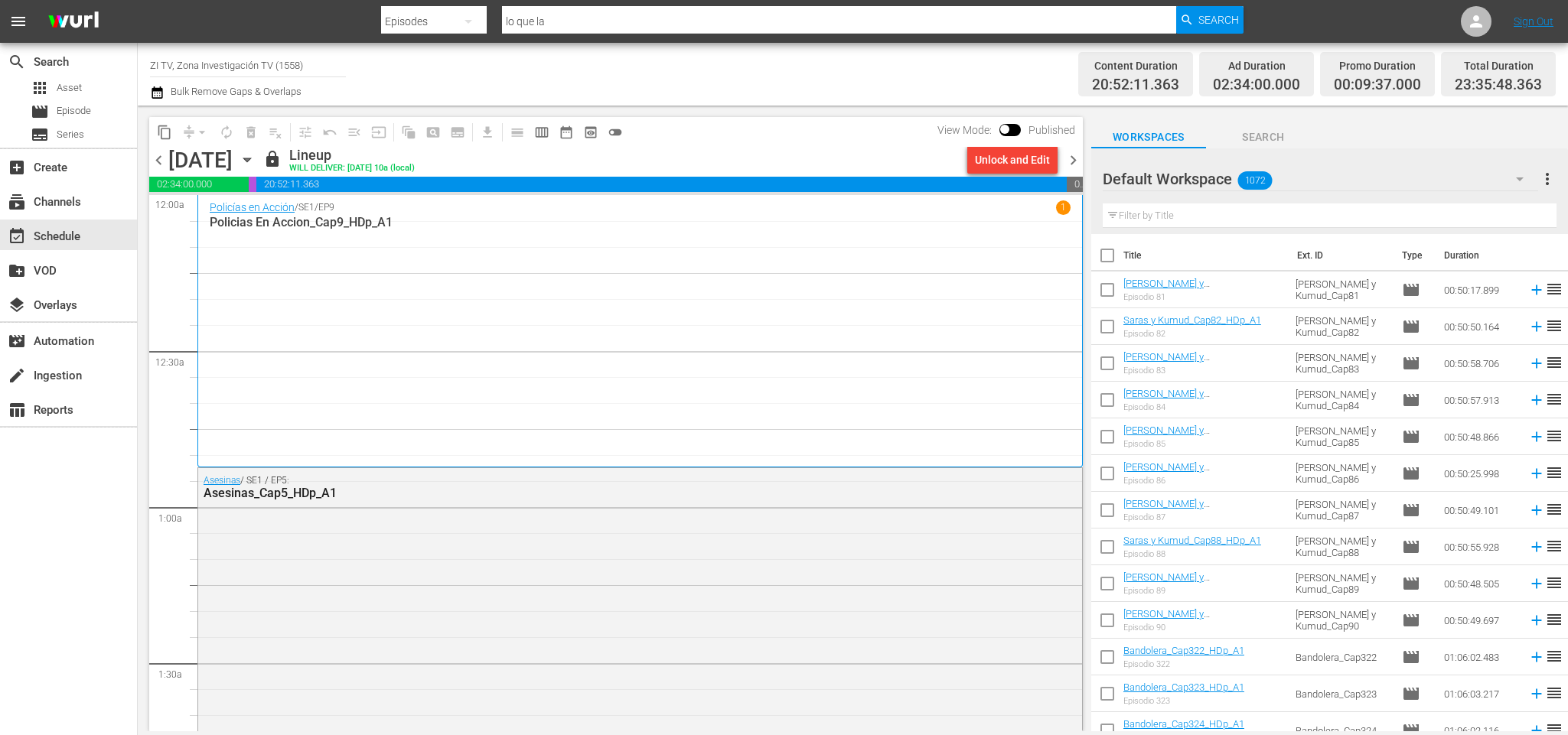
click at [1327, 175] on div "Default Workspace 1072" at bounding box center [1320, 179] width 435 height 43
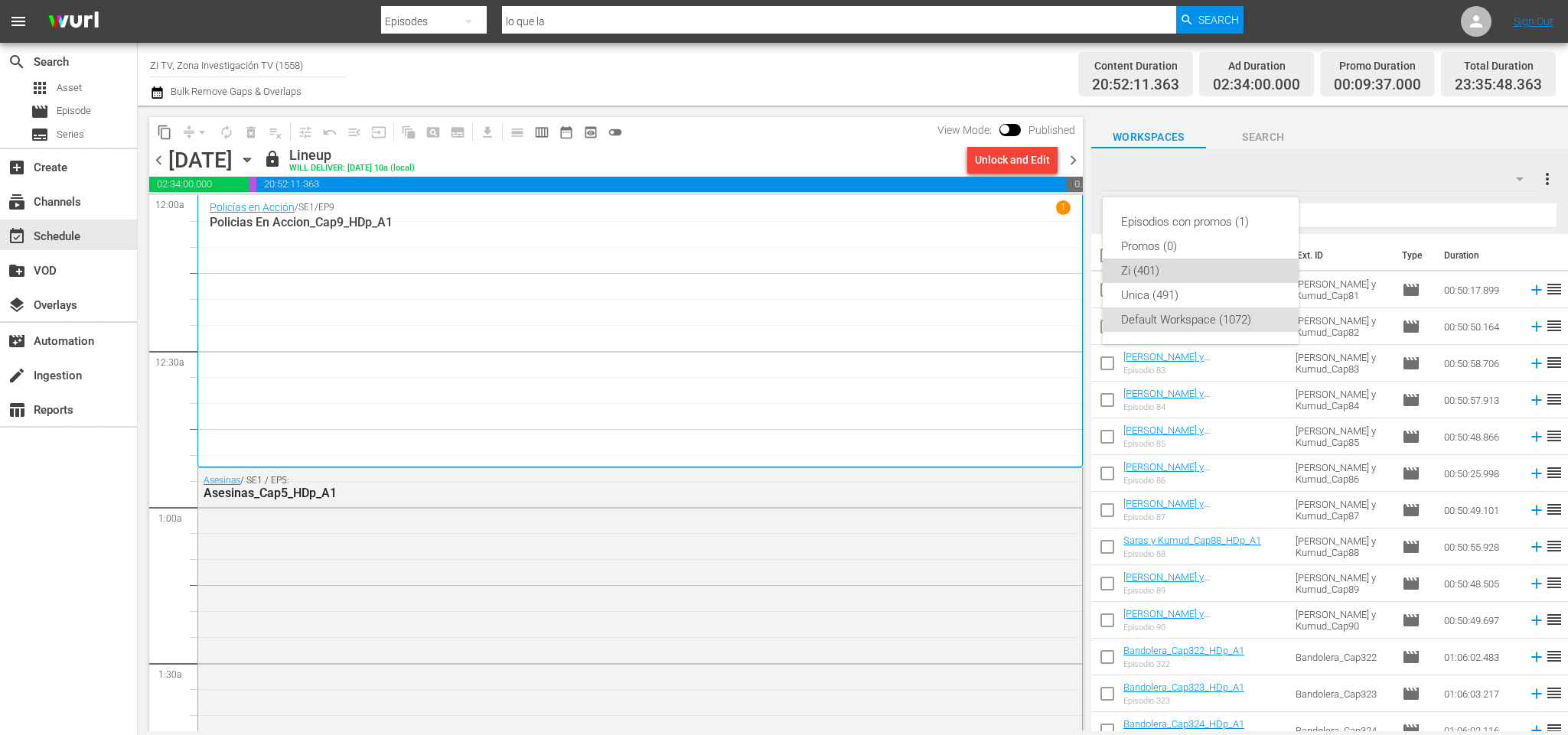
click at [1159, 271] on div "Zi (401)" at bounding box center [1200, 271] width 159 height 25
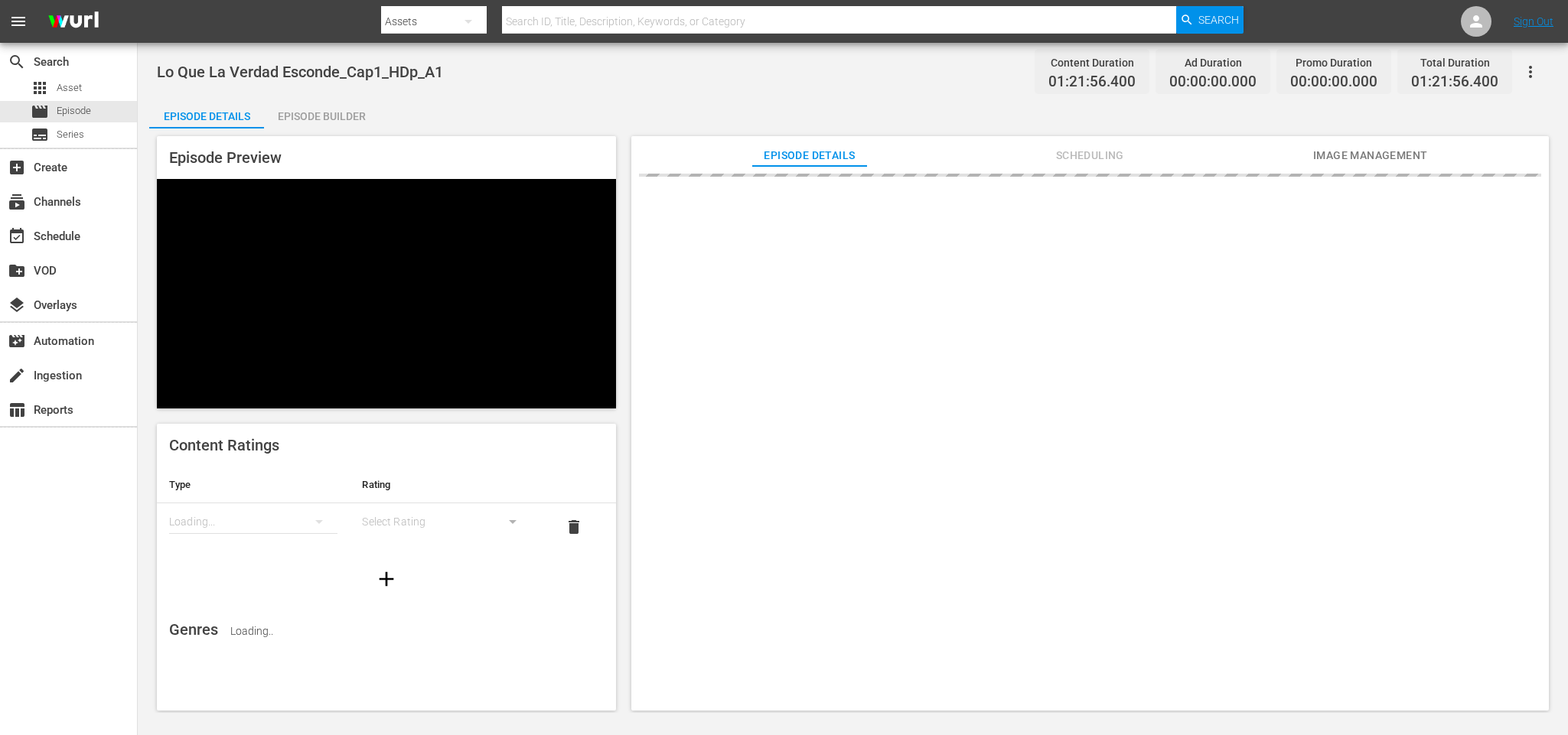
click at [330, 116] on div "Episode Builder" at bounding box center [321, 116] width 115 height 36
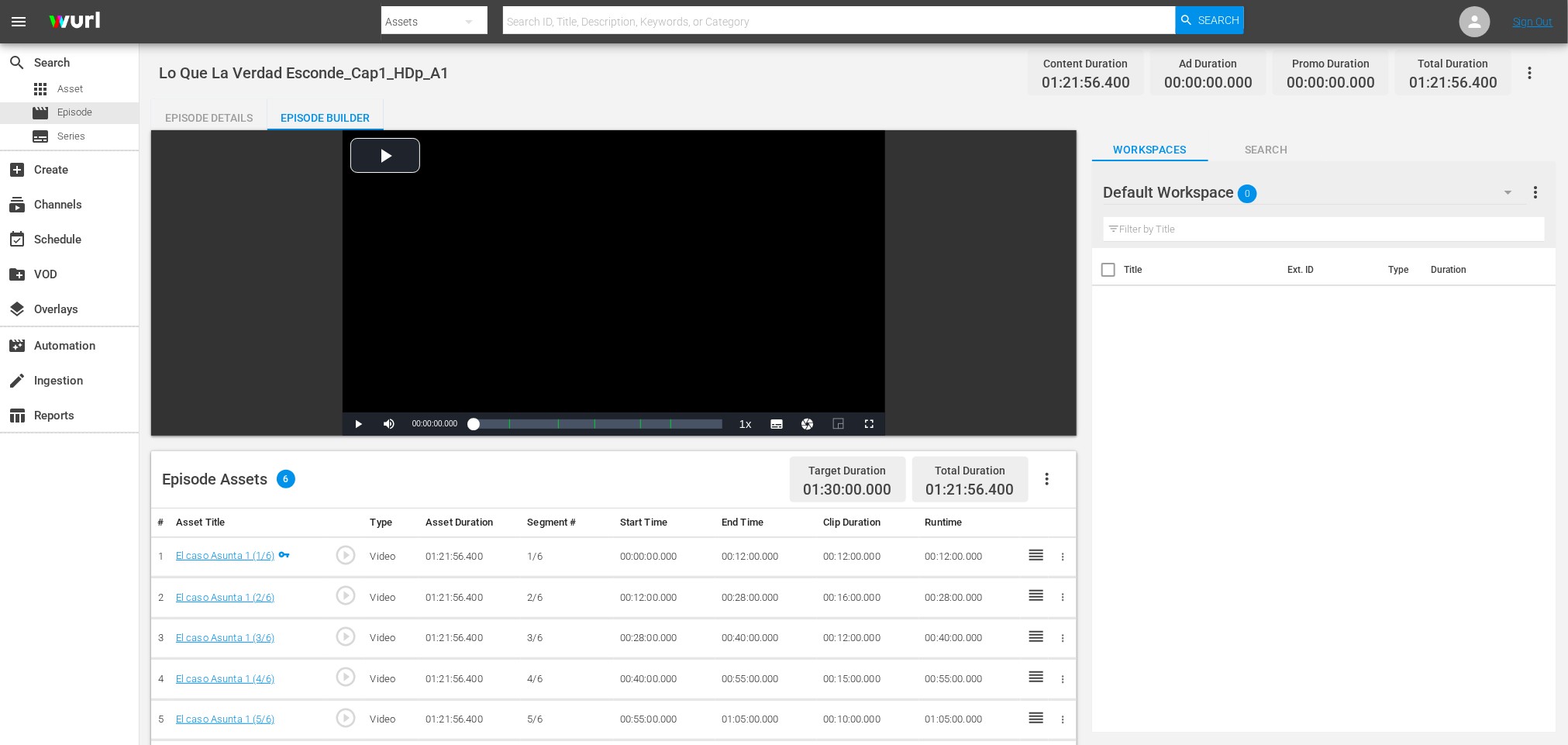
click at [1040, 449] on div "Video Player is loading. Play Video Play Mute Current Time 00:00:00.000 / Durat…" at bounding box center [617, 633] width 933 height 1007
click at [1047, 477] on icon "button" at bounding box center [1046, 479] width 18 height 18
click at [1074, 487] on div "Fill with Ads" at bounding box center [1093, 485] width 106 height 37
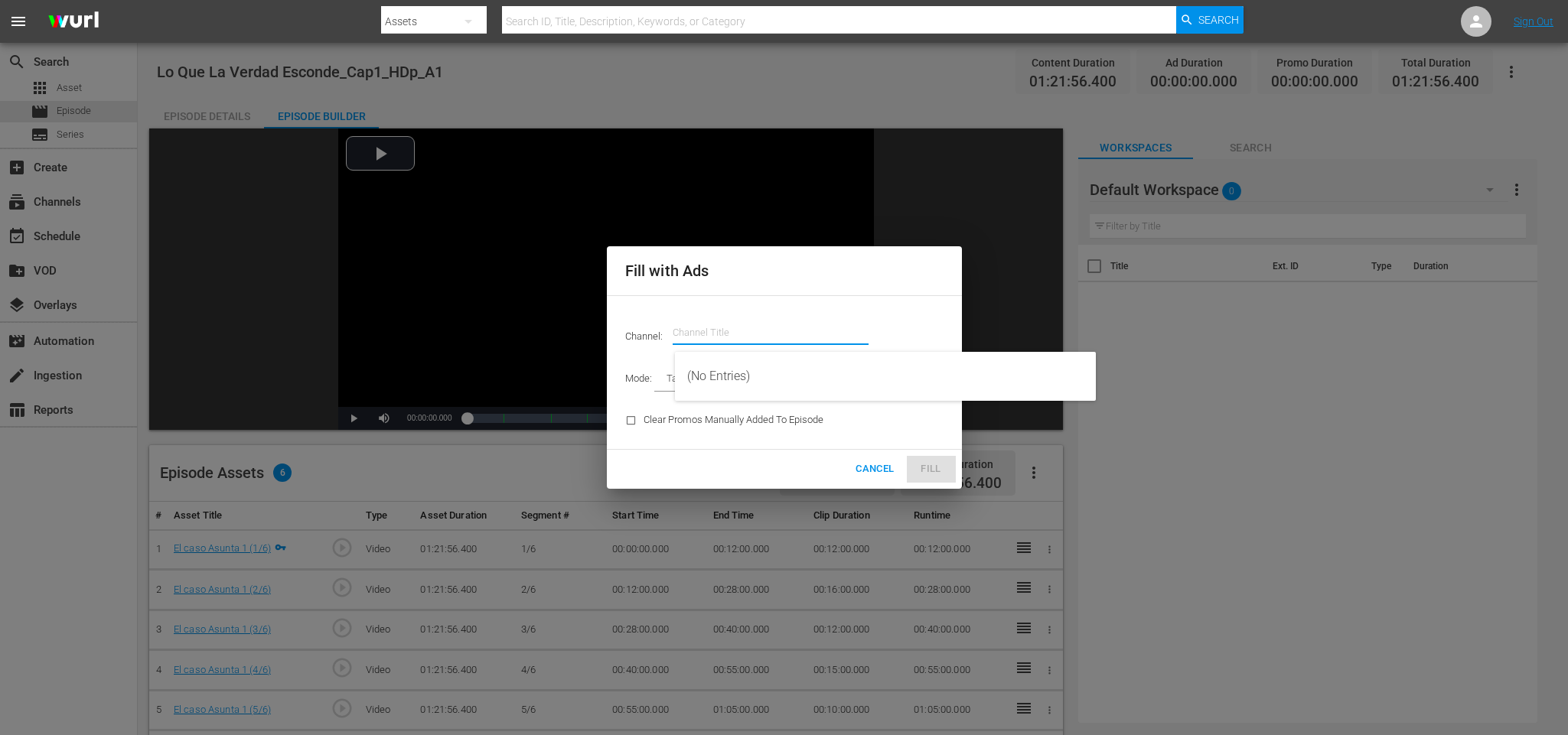
click at [756, 329] on input "text" at bounding box center [770, 333] width 196 height 36
click at [799, 372] on div "ZI TV, Zona Investigación TV (1558 - atresmedia_zitv_1)" at bounding box center [885, 376] width 397 height 36
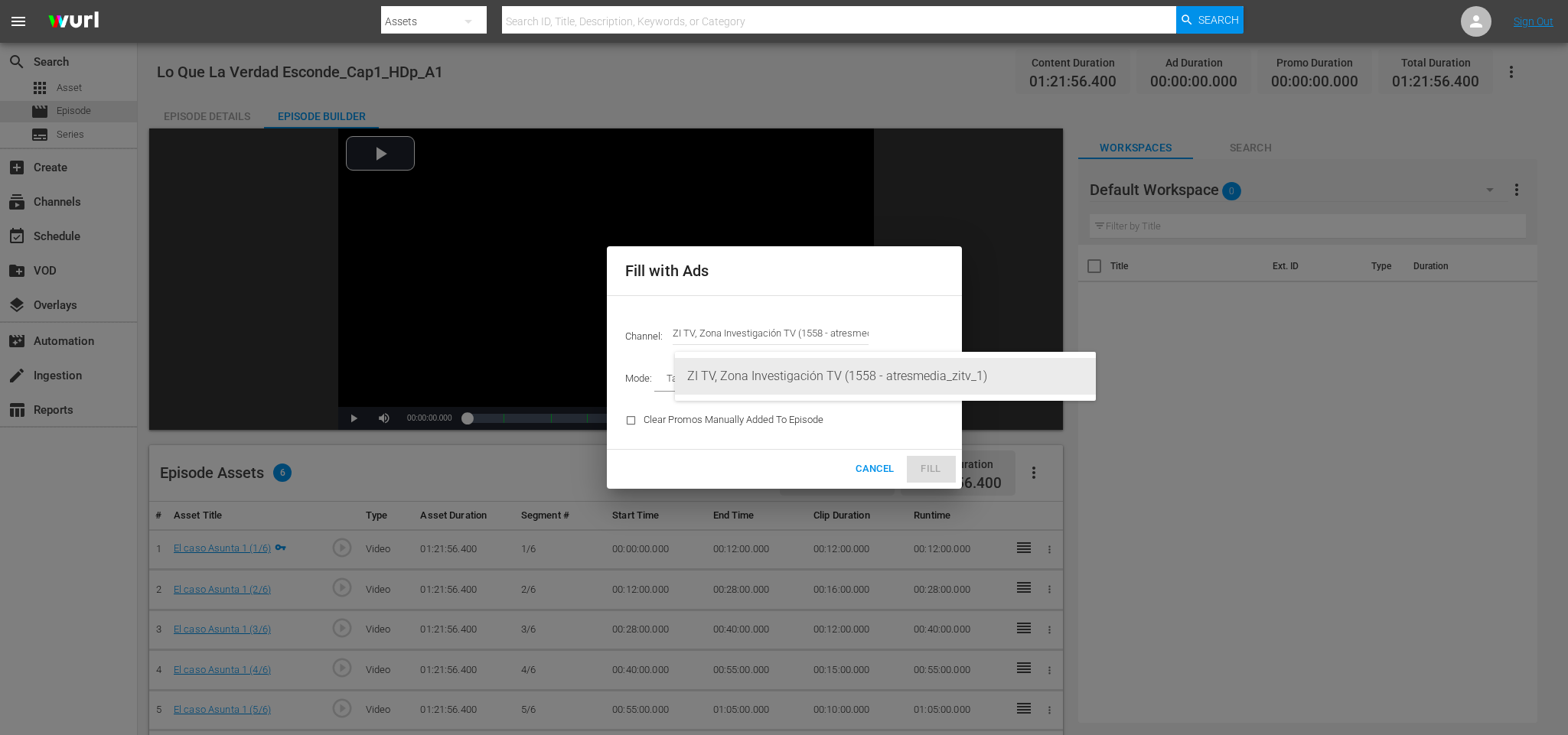
type input "ZI TV, Zona Investigación TV (1558)"
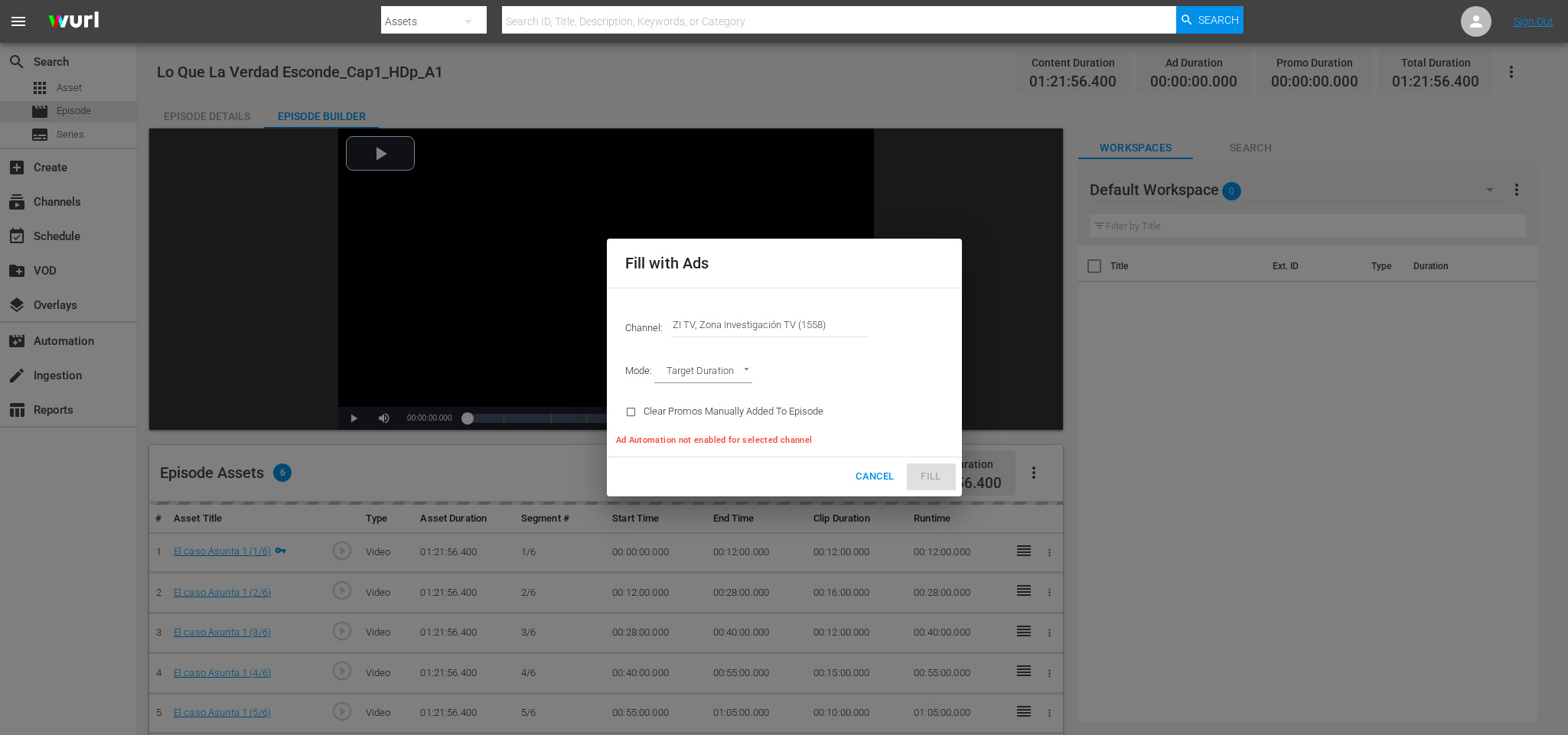
type input "AD_BREAK_DURATION"
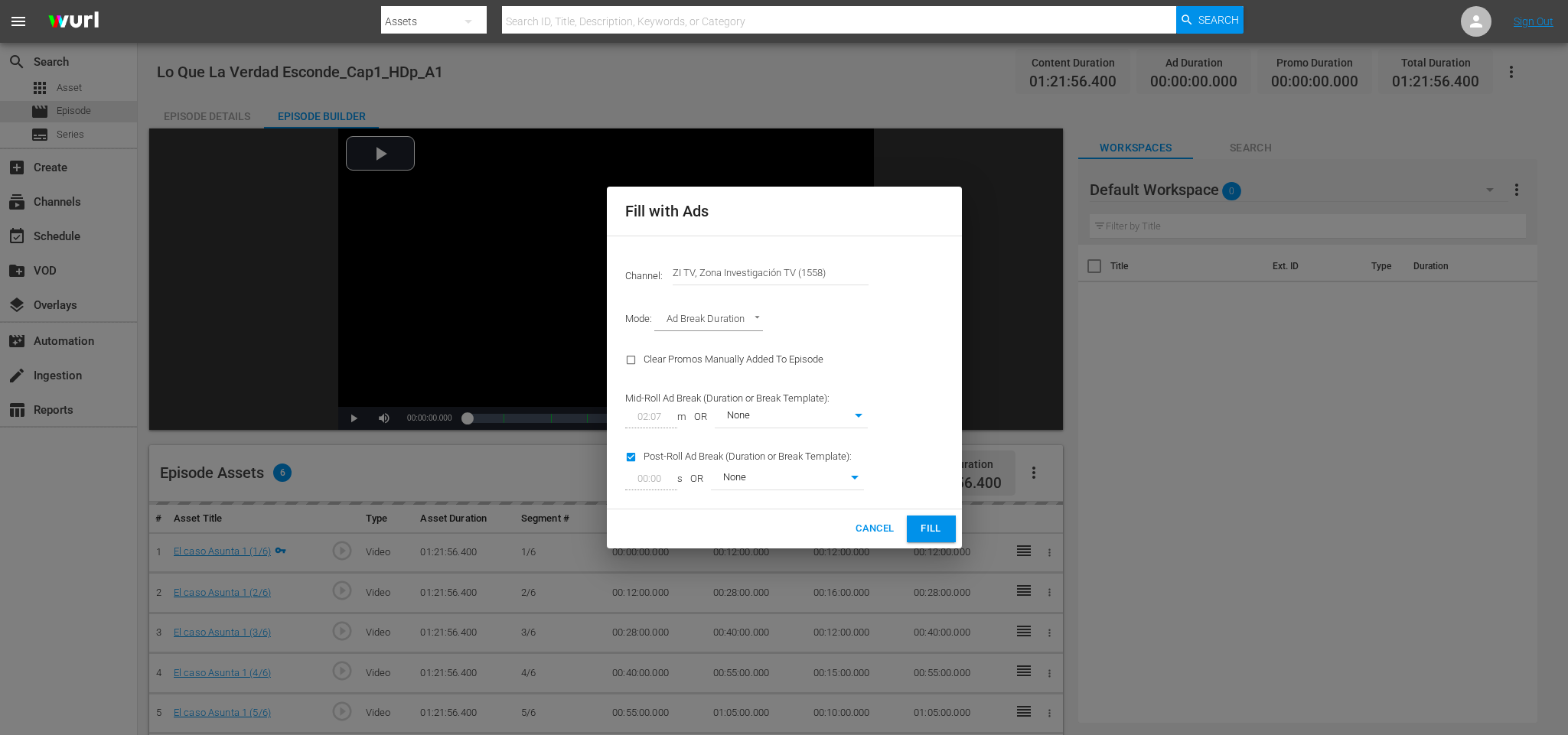
click at [931, 528] on span "Fill" at bounding box center [931, 528] width 25 height 17
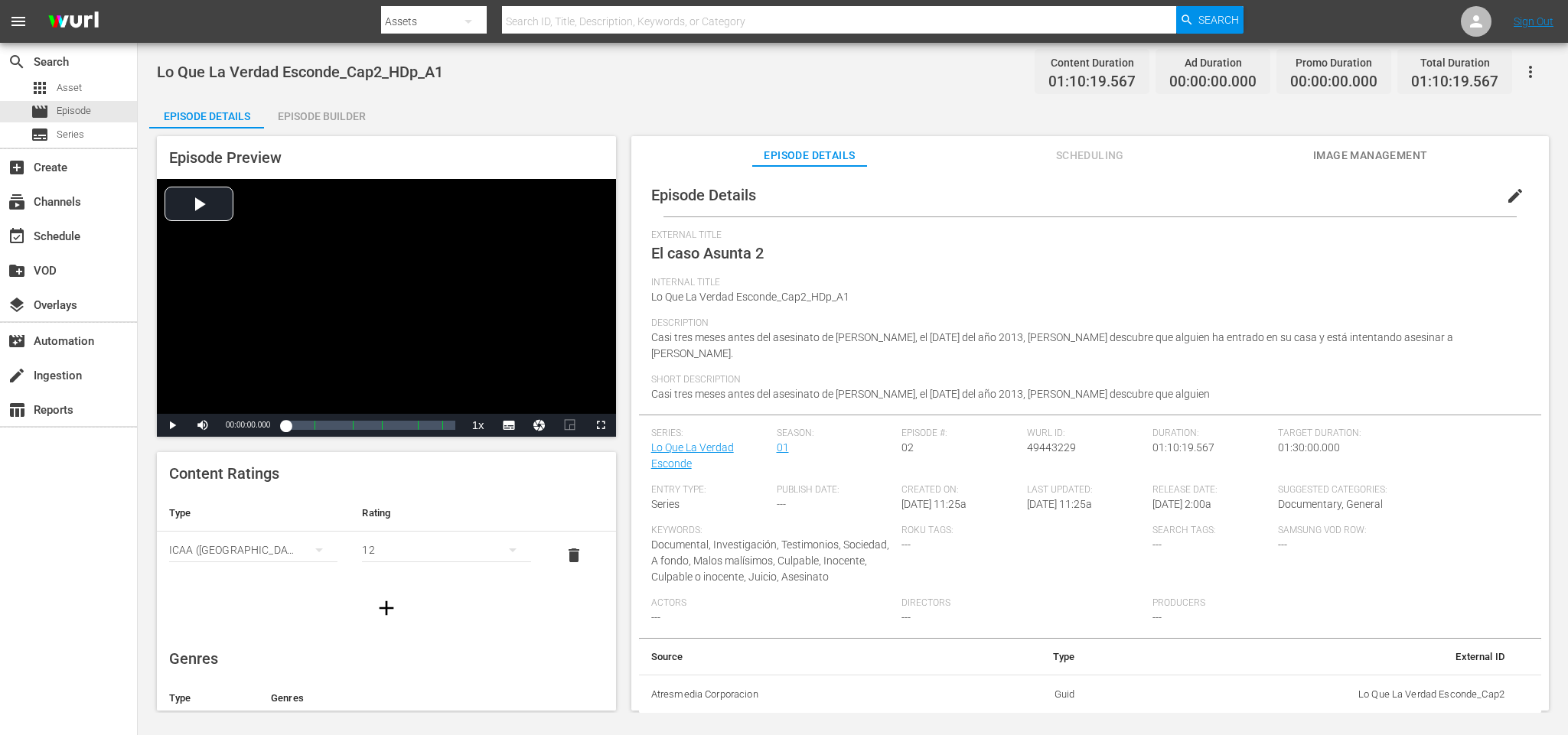
click at [338, 119] on div "Episode Builder" at bounding box center [321, 116] width 115 height 36
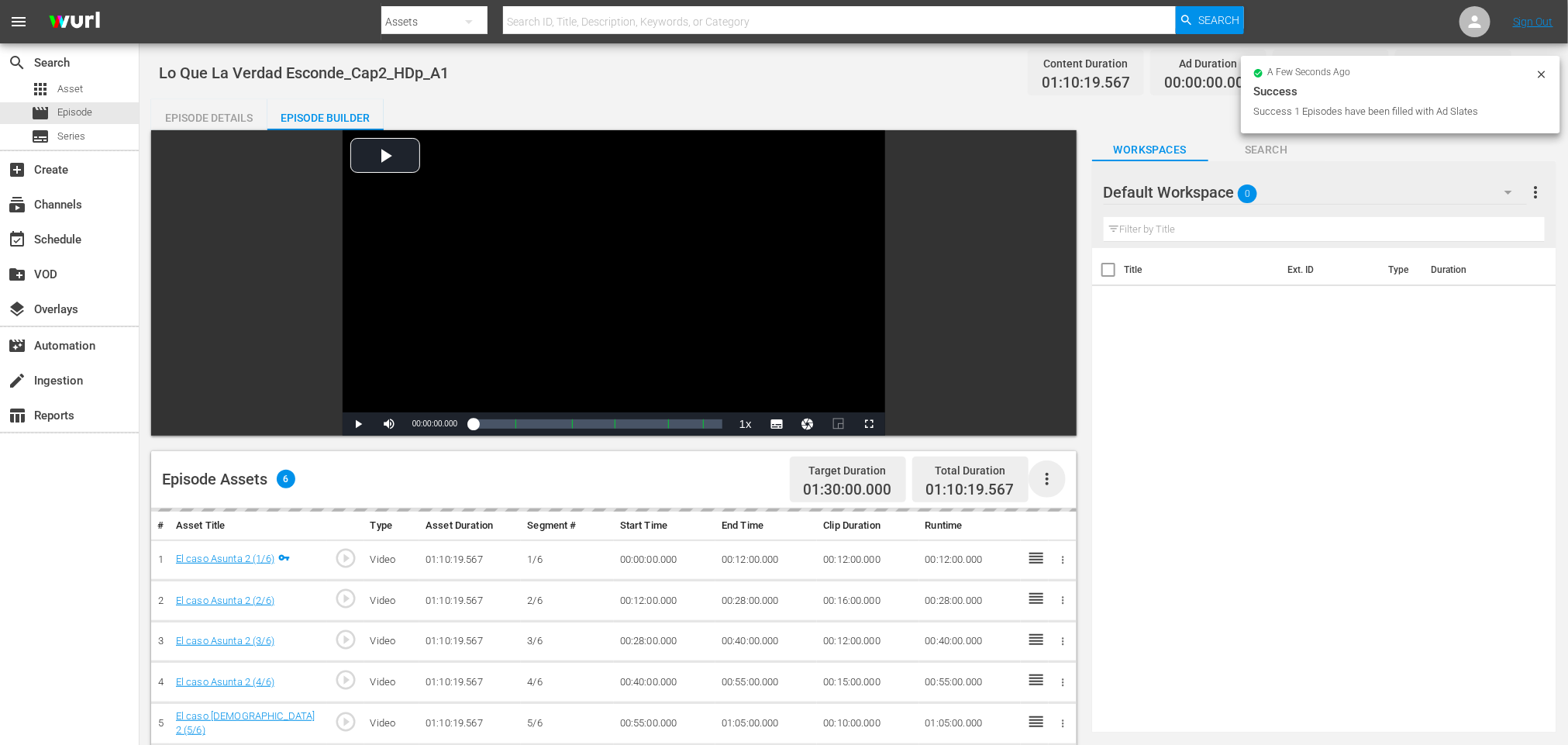
click at [1047, 477] on icon "button" at bounding box center [1046, 479] width 18 height 18
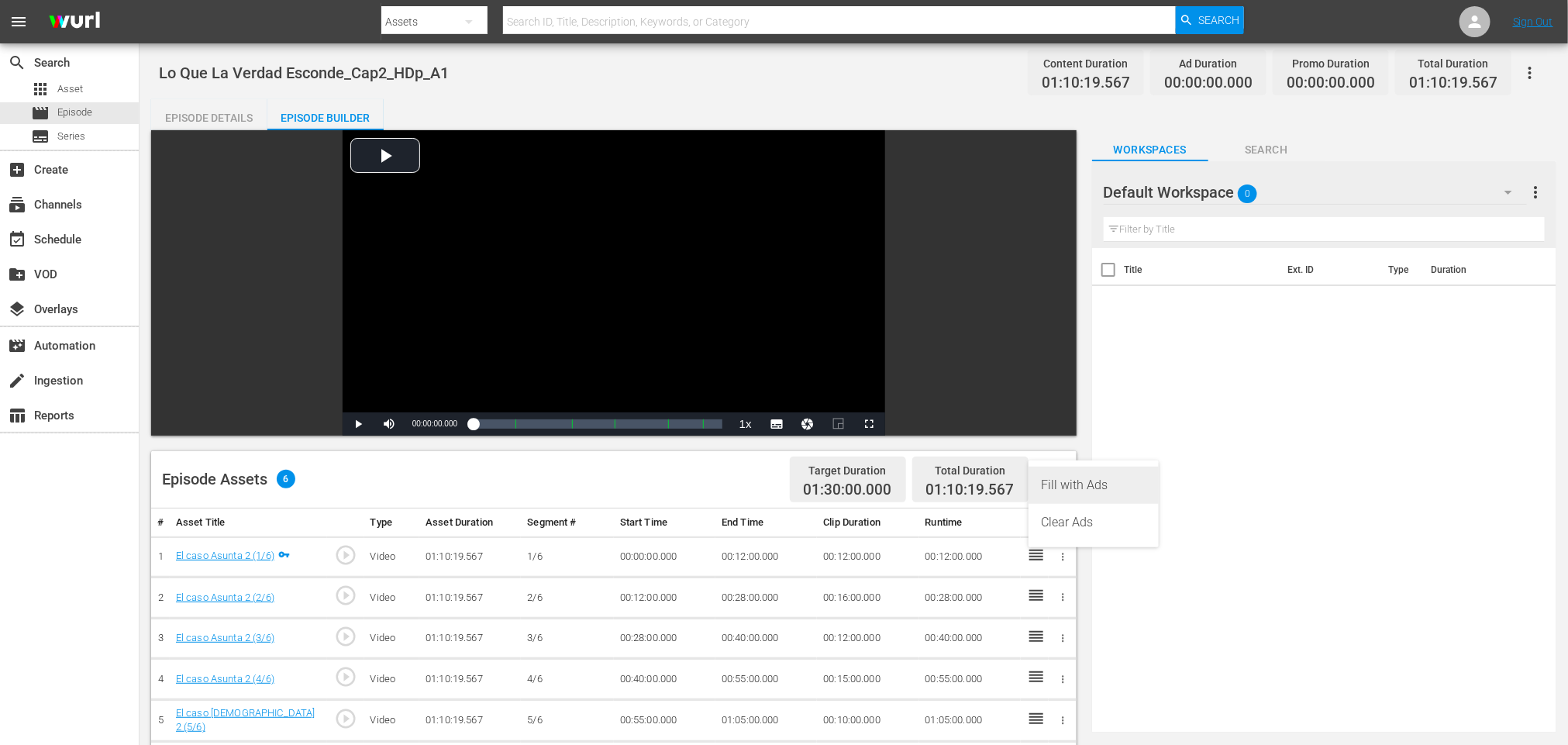
click at [1078, 486] on div "Fill with Ads" at bounding box center [1093, 485] width 106 height 37
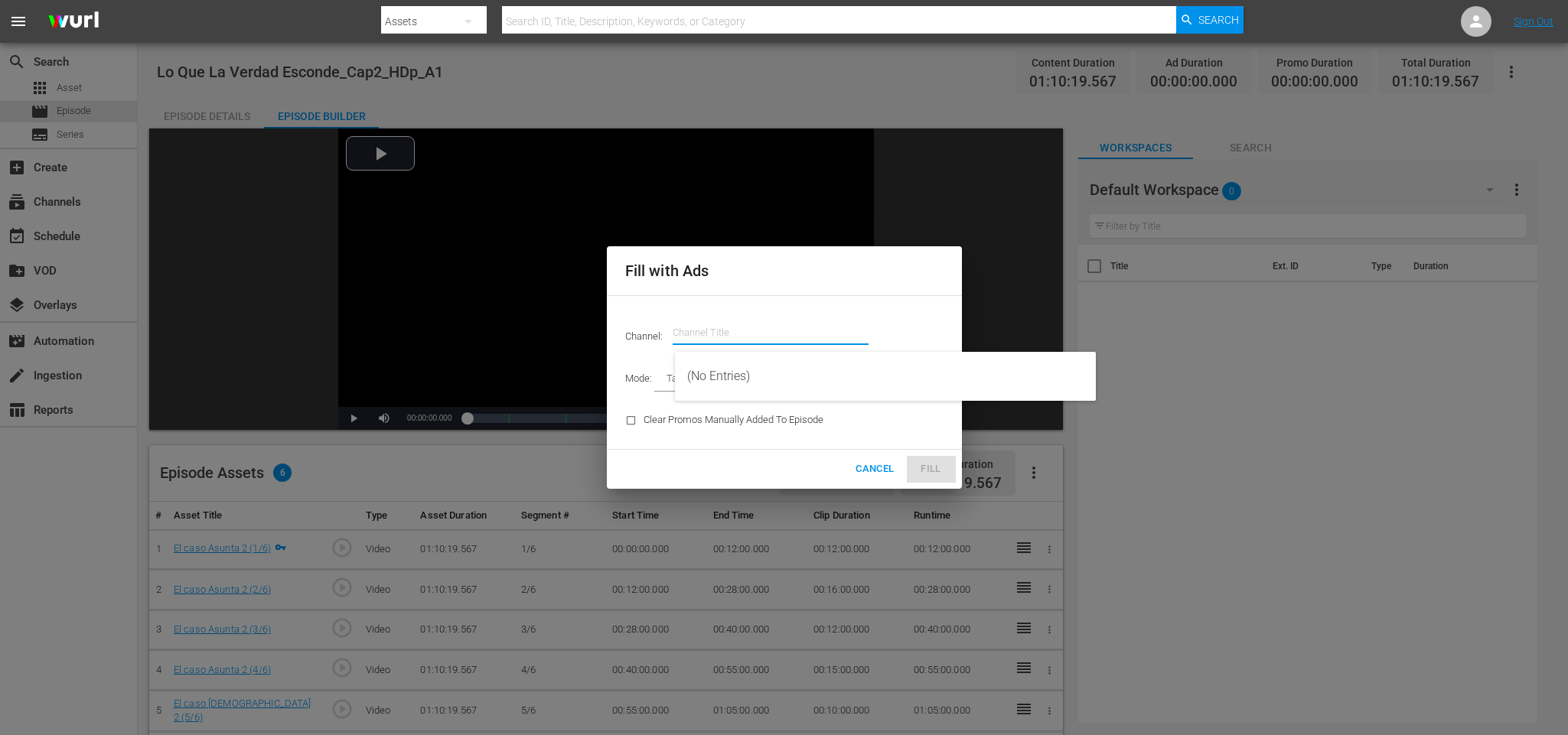
click at [790, 328] on input "text" at bounding box center [770, 333] width 196 height 36
drag, startPoint x: 777, startPoint y: 377, endPoint x: 880, endPoint y: 388, distance: 103.6
click at [778, 374] on div "ZI TV, Zona Investigación TV (1558 - atresmedia_zitv_1)" at bounding box center [885, 376] width 397 height 36
type input "ZI TV, Zona Investigación TV (1558)"
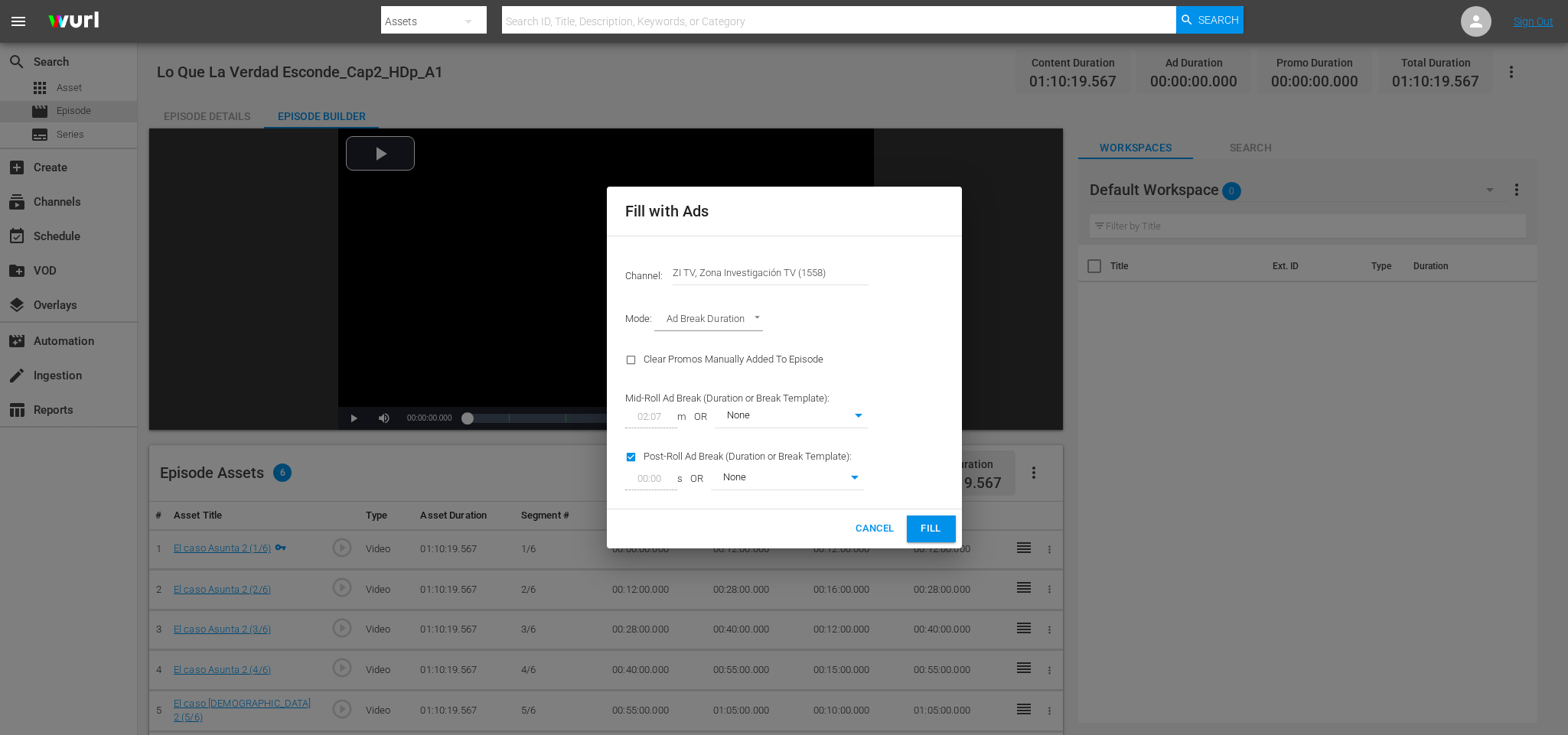
type input "AD_BREAK_DURATION"
click at [944, 530] on button "Fill" at bounding box center [931, 529] width 49 height 26
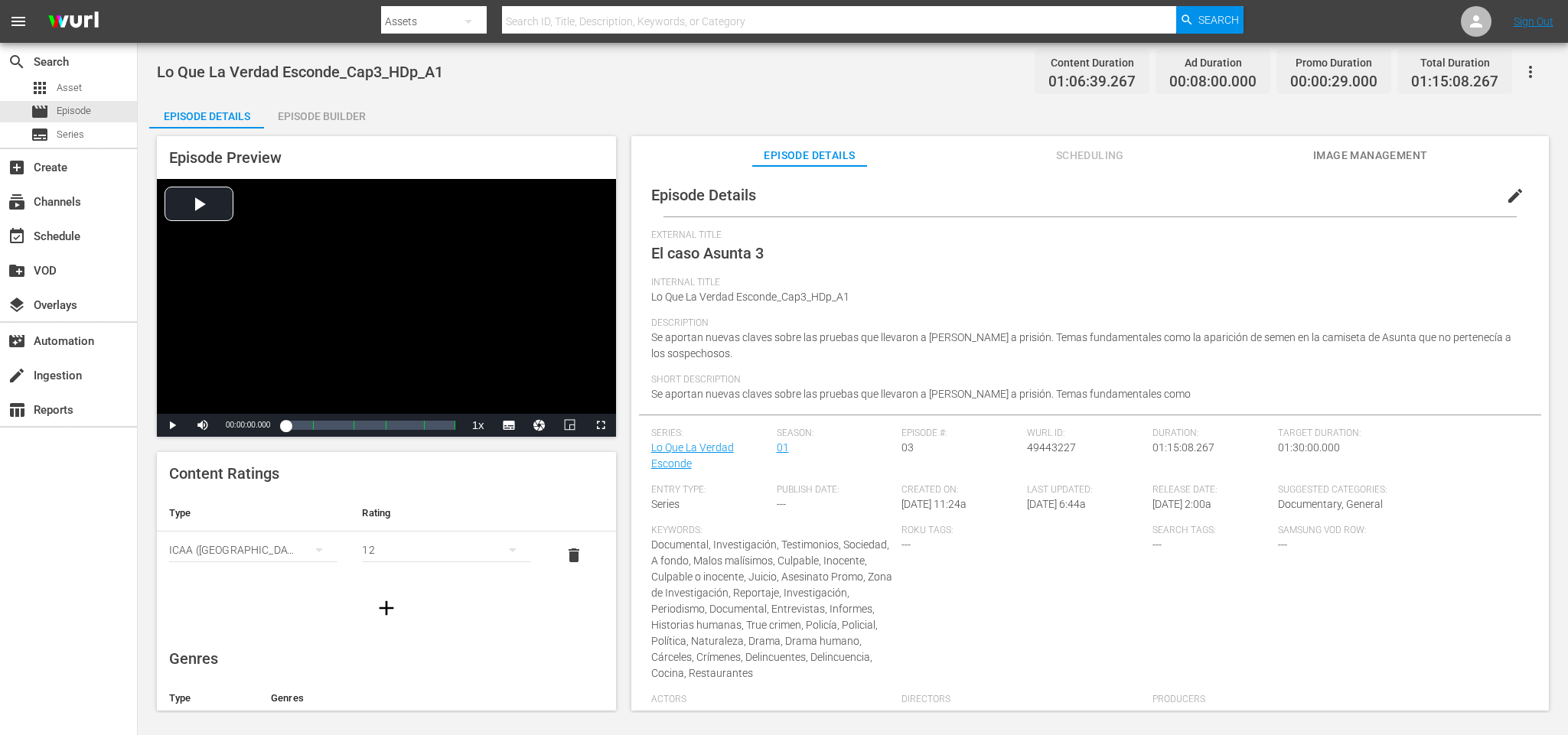
click at [308, 108] on div "Episode Builder" at bounding box center [321, 116] width 115 height 36
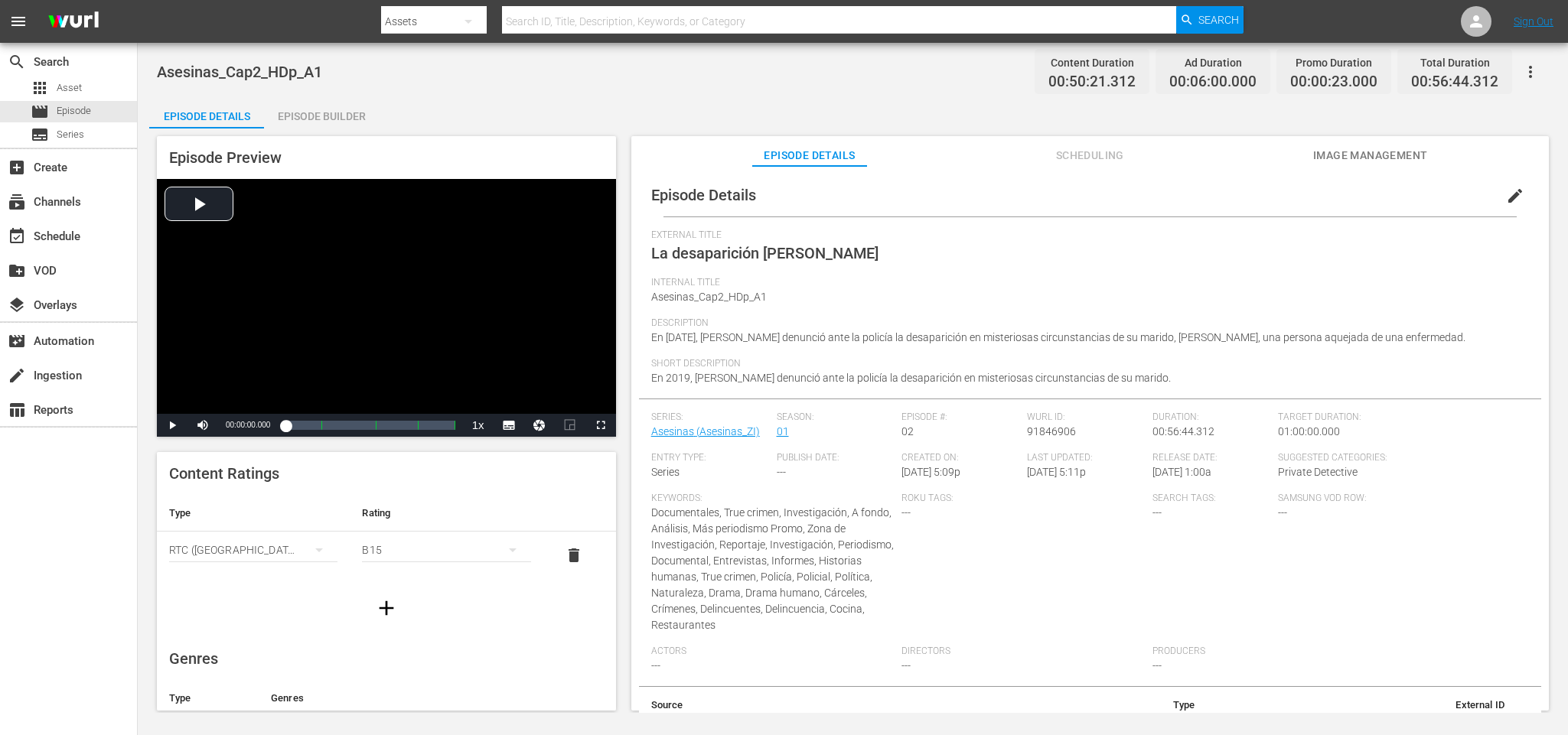
click at [348, 106] on div "Episode Builder" at bounding box center [321, 116] width 115 height 36
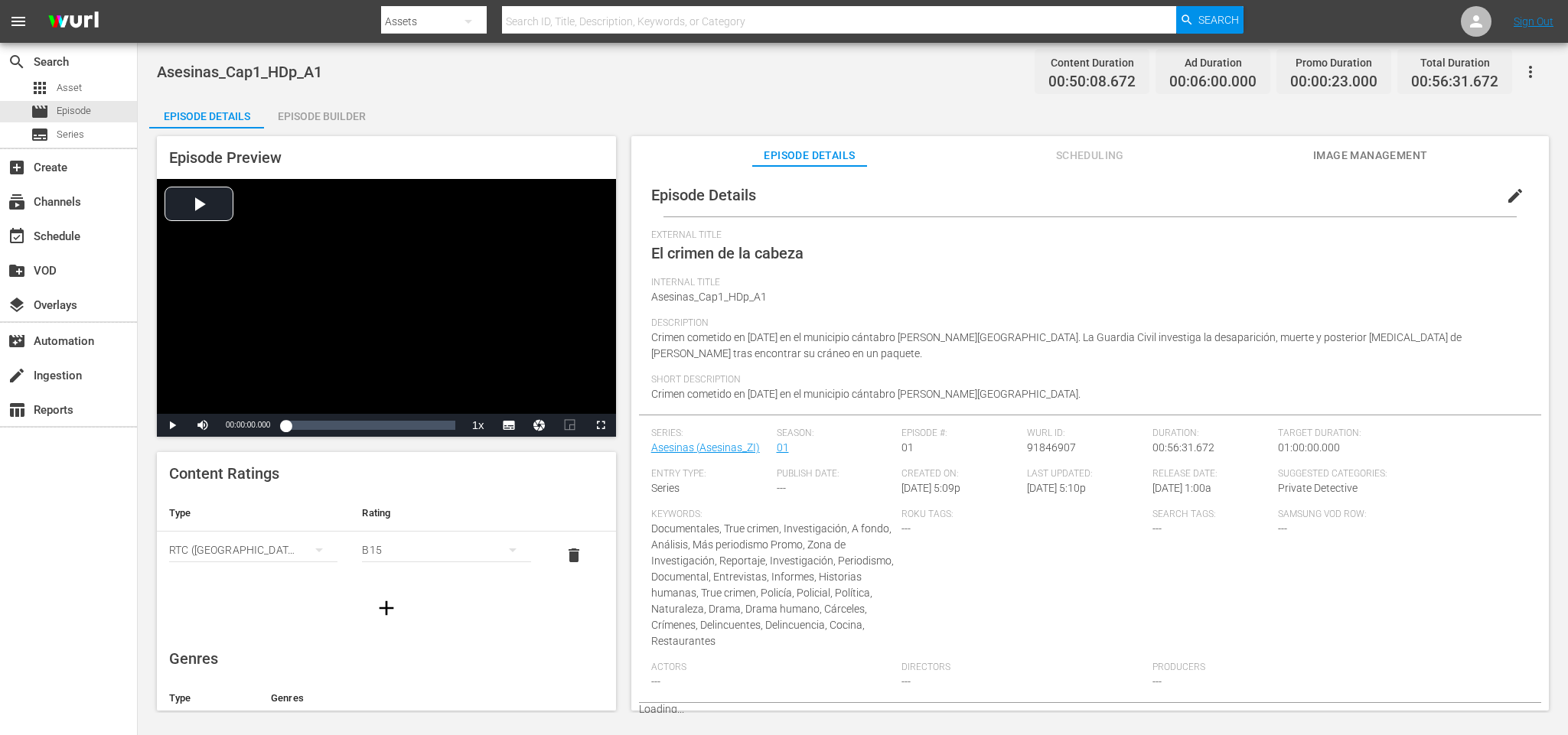
click at [310, 119] on div "Episode Builder" at bounding box center [321, 116] width 115 height 36
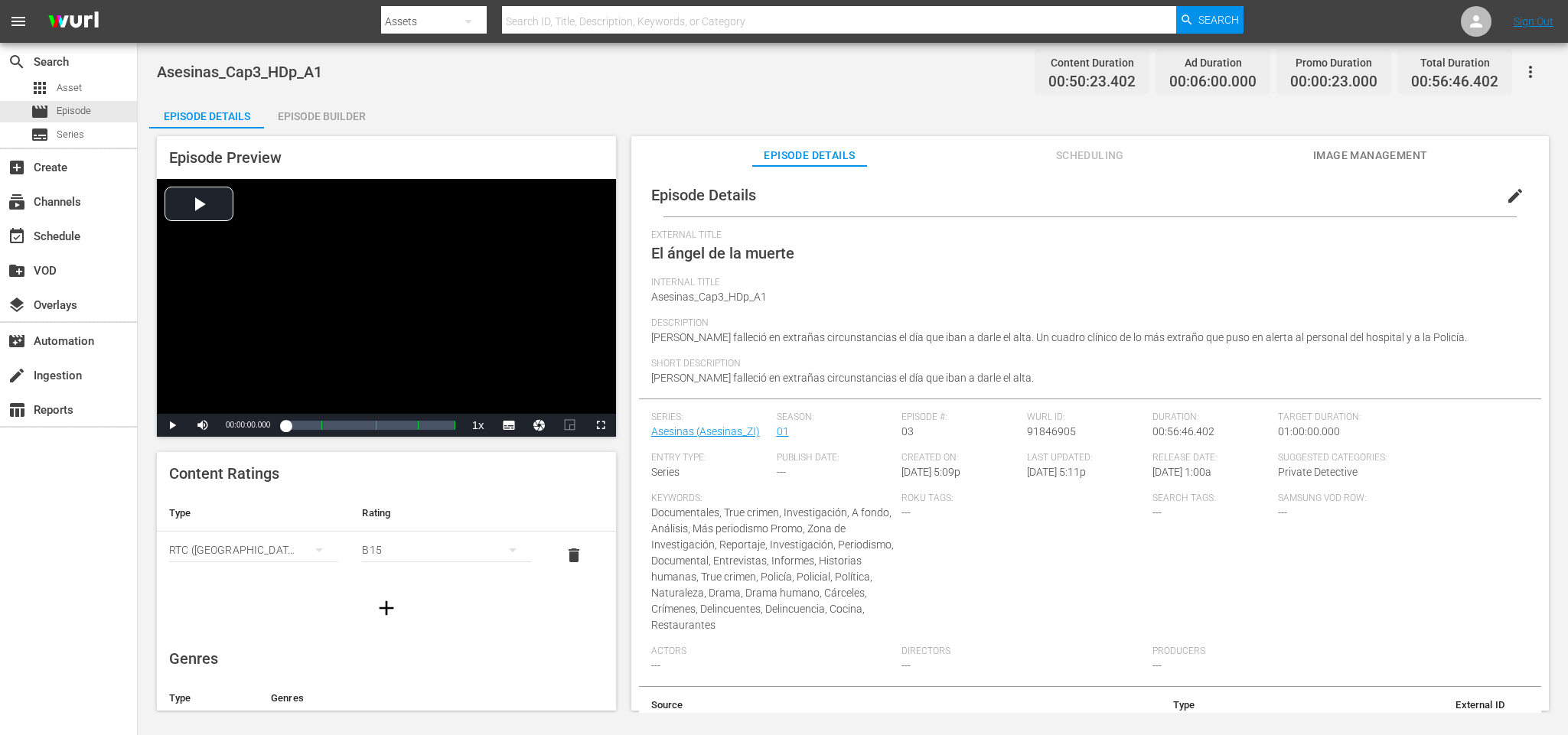
click at [320, 122] on div "Episode Builder" at bounding box center [321, 116] width 115 height 36
click at [330, 115] on div "Episode Builder" at bounding box center [321, 116] width 115 height 36
click at [287, 111] on div "Episode Builder" at bounding box center [321, 116] width 115 height 36
click at [333, 122] on div "Episode Builder" at bounding box center [321, 116] width 115 height 36
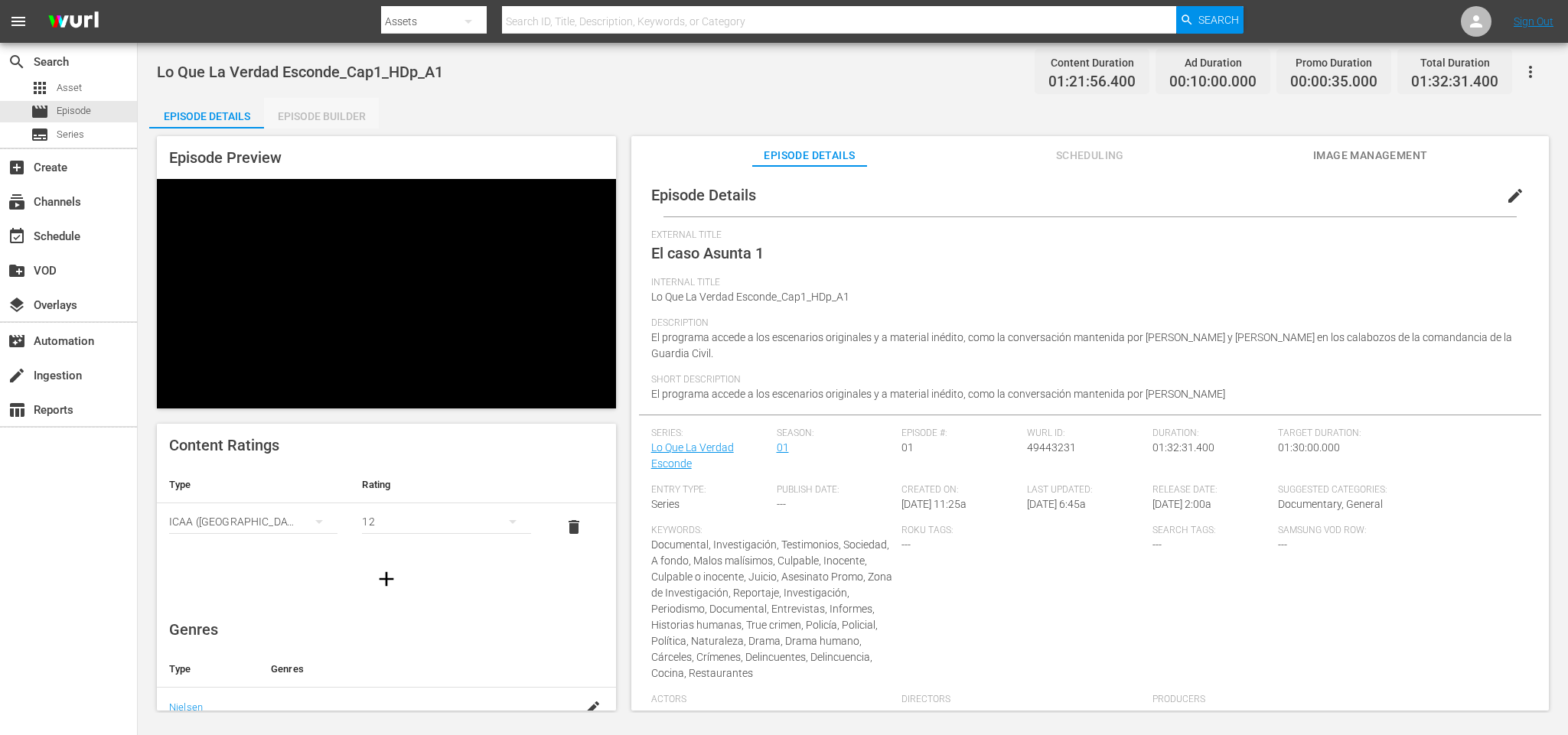
click at [330, 115] on div "Episode Builder" at bounding box center [321, 116] width 115 height 36
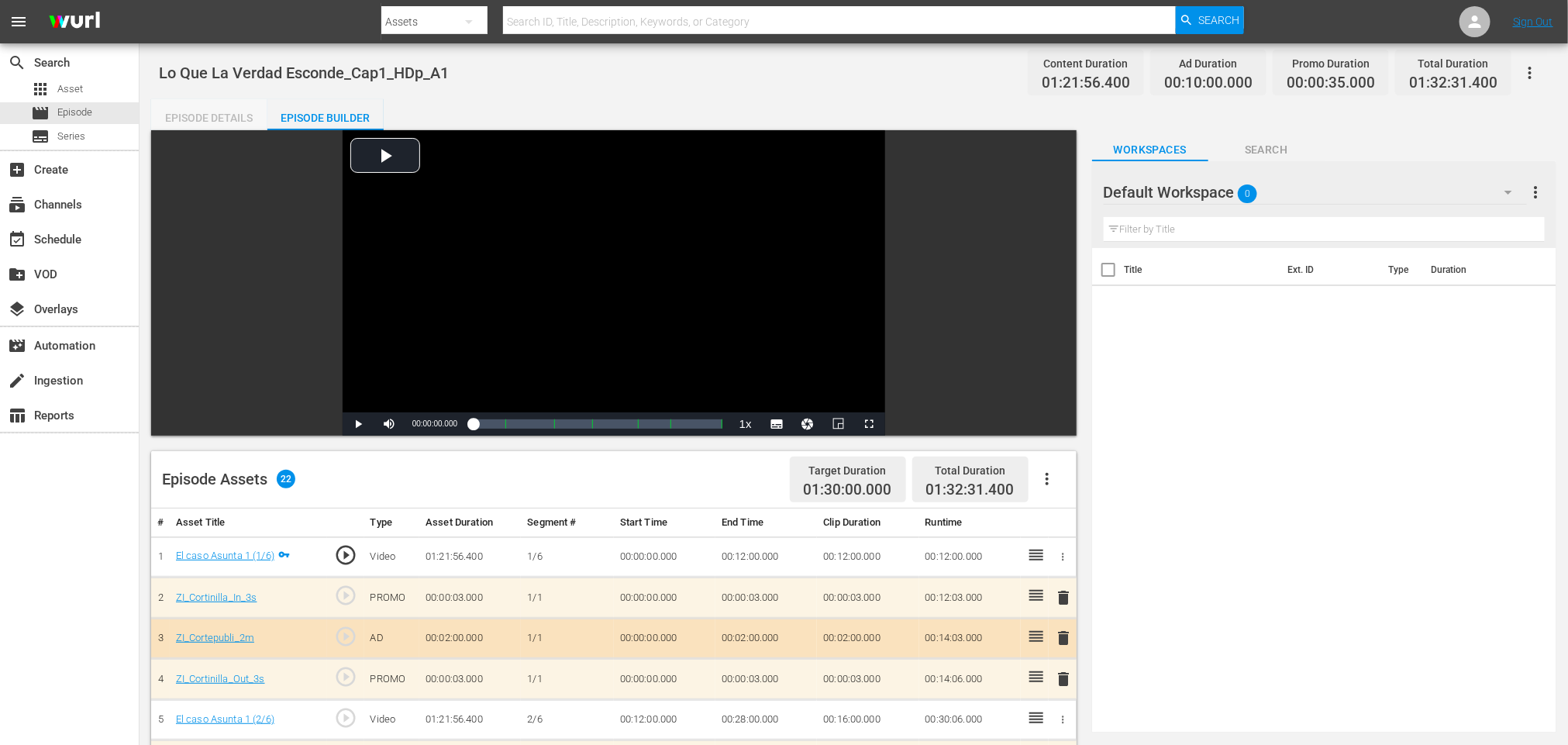
click at [215, 114] on div "Episode Details" at bounding box center [209, 117] width 117 height 37
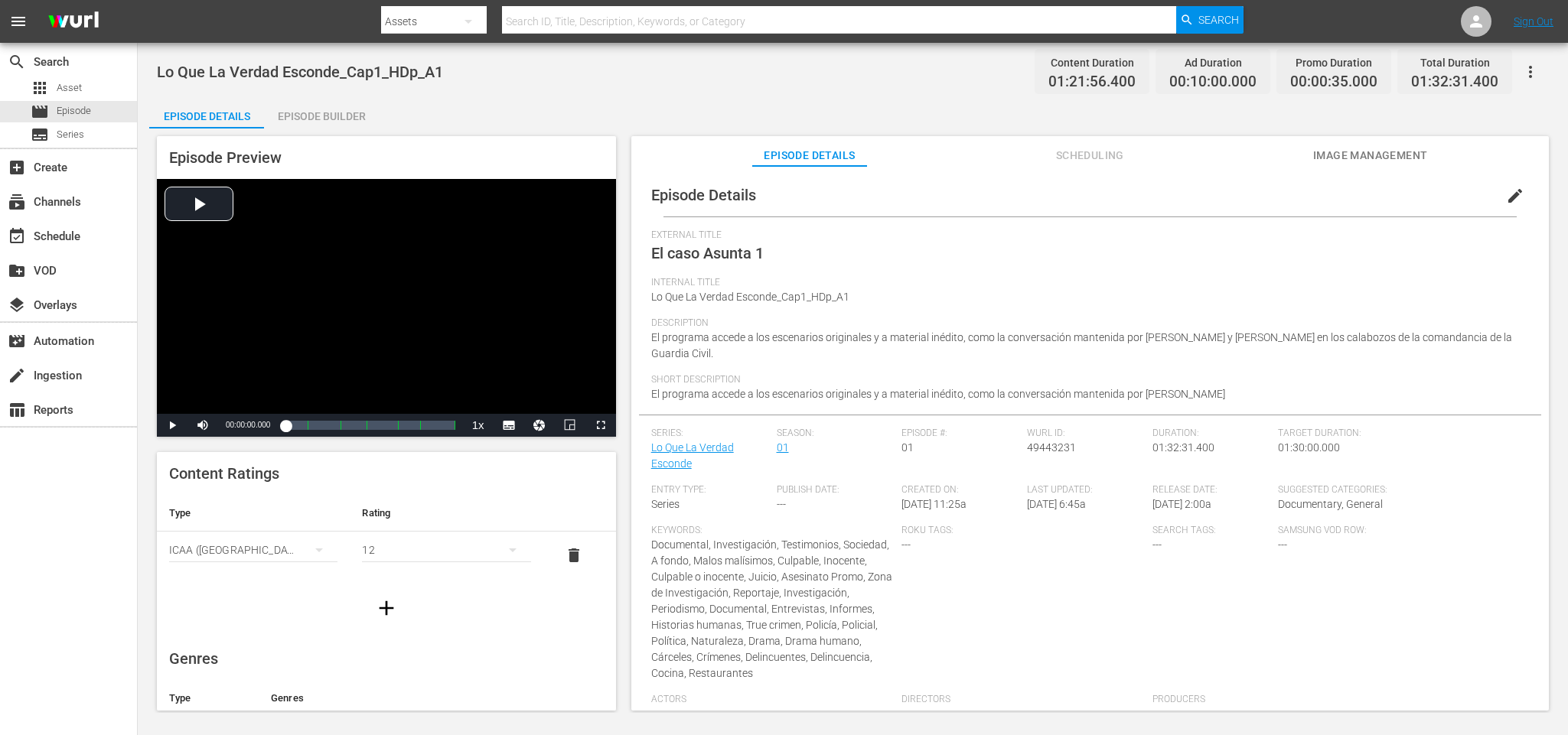
click at [1150, 147] on div "Episode Details Scheduling Image Management" at bounding box center [1090, 151] width 841 height 31
click at [1084, 164] on button "Scheduling" at bounding box center [1089, 151] width 115 height 31
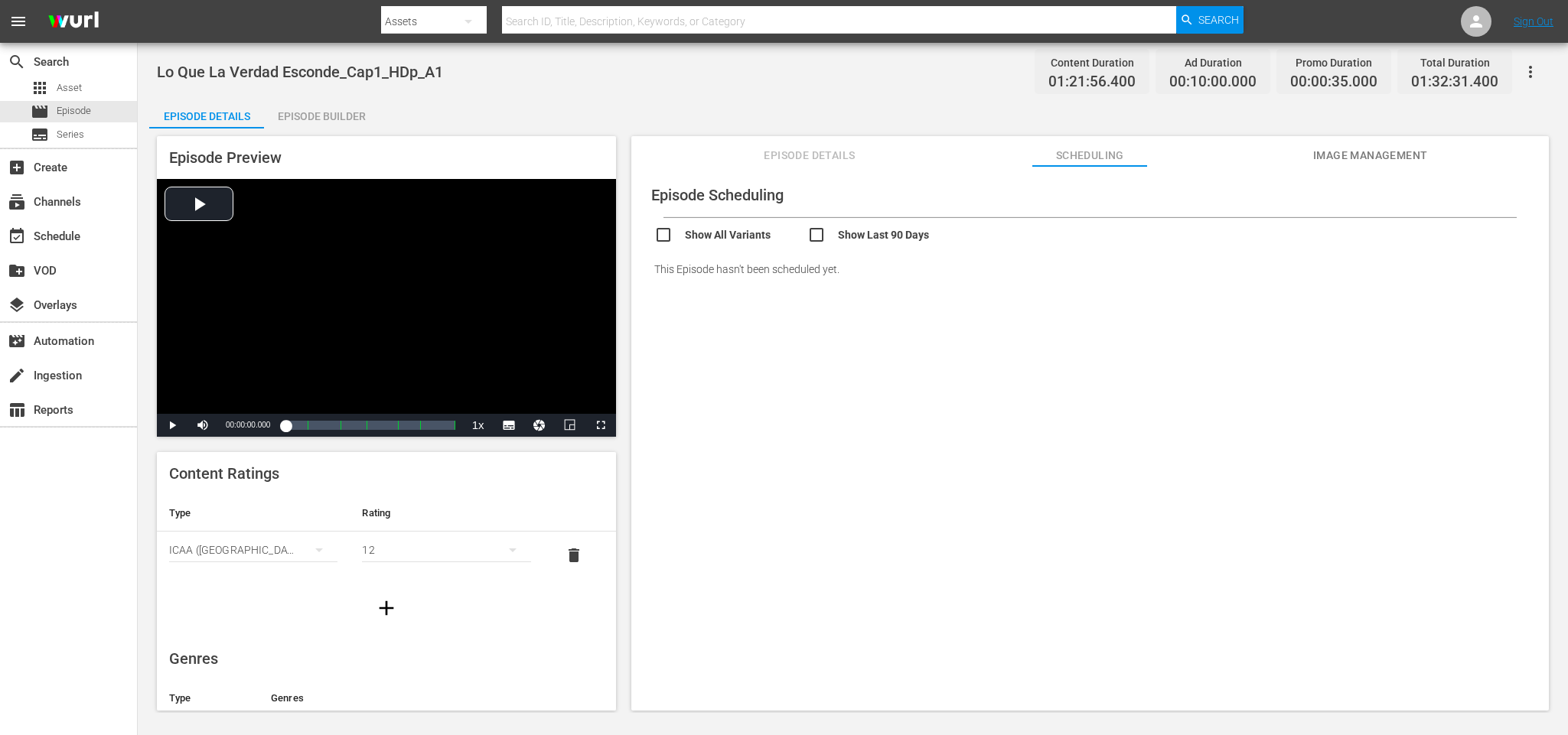
click at [817, 235] on input "checkbox" at bounding box center [883, 237] width 153 height 22
checkbox input "true"
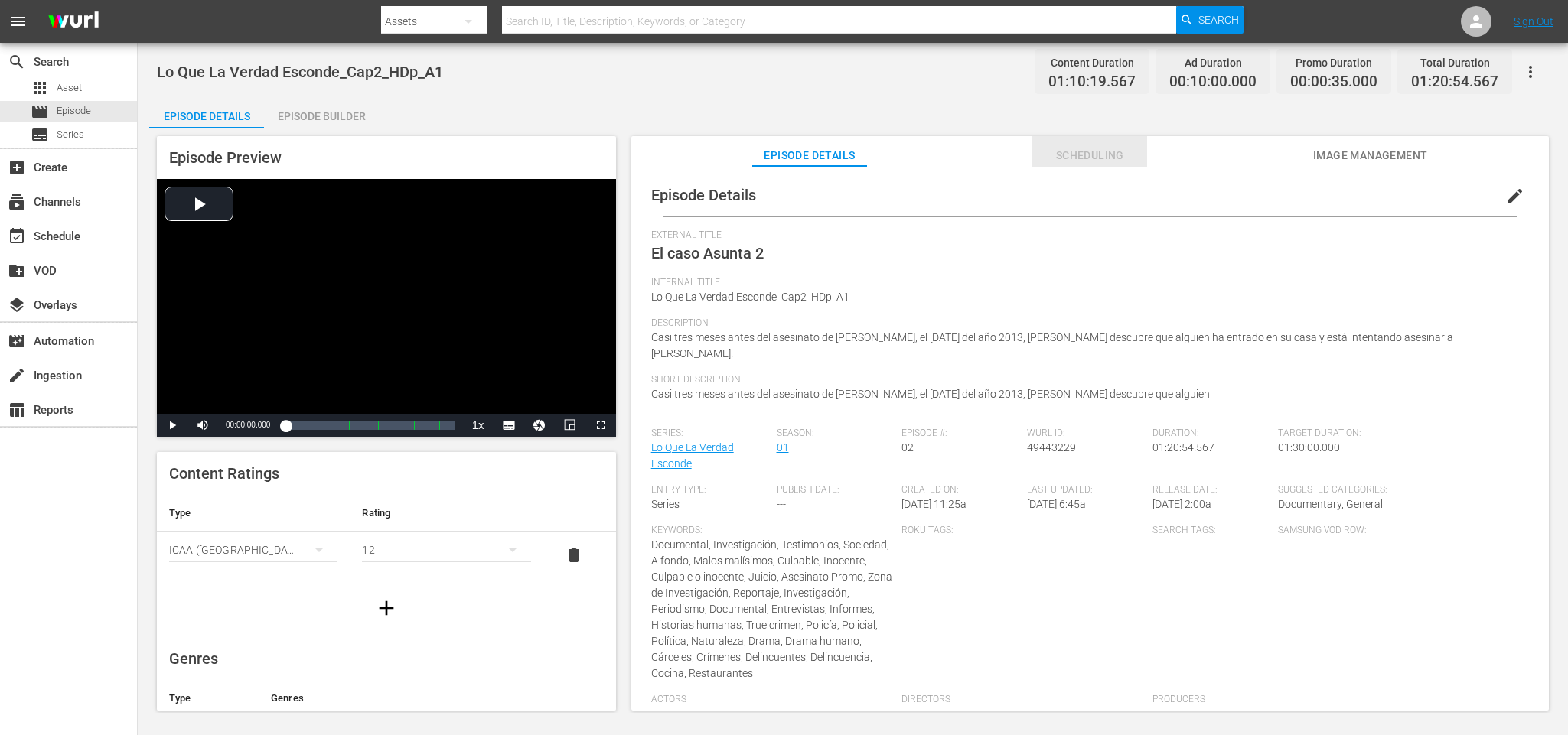
click at [1111, 147] on span "Scheduling" at bounding box center [1089, 156] width 115 height 19
click at [1080, 161] on span "Scheduling" at bounding box center [1089, 156] width 115 height 19
click at [320, 106] on div "Episode Builder" at bounding box center [321, 116] width 115 height 36
